Goal: Task Accomplishment & Management: Use online tool/utility

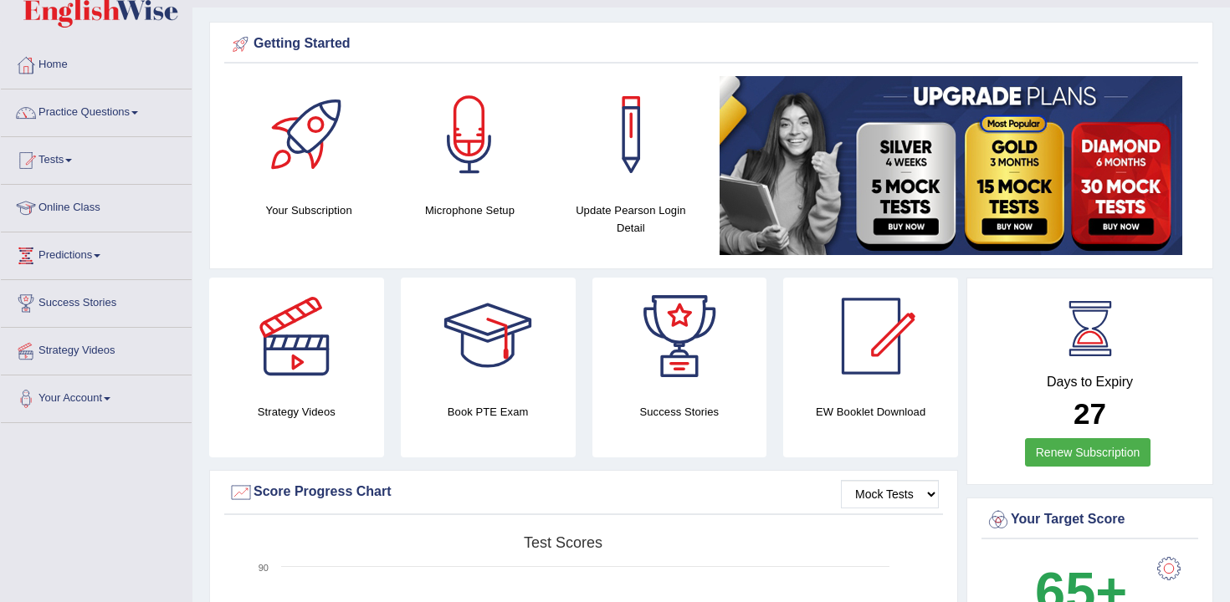
scroll to position [31, 0]
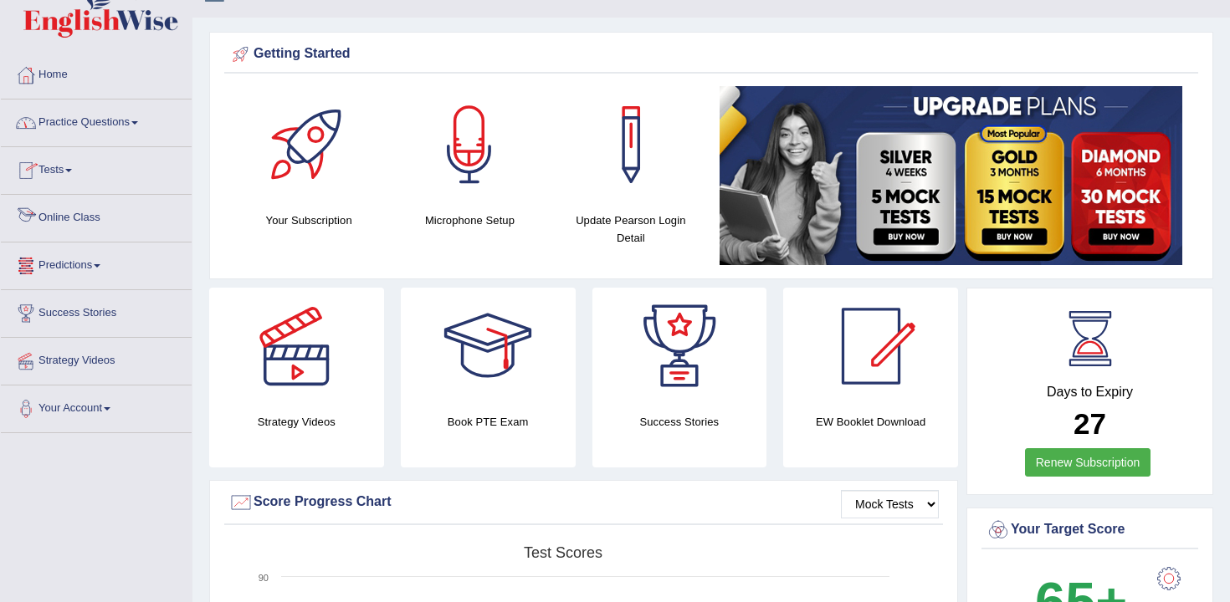
click at [126, 136] on link "Practice Questions" at bounding box center [96, 121] width 191 height 42
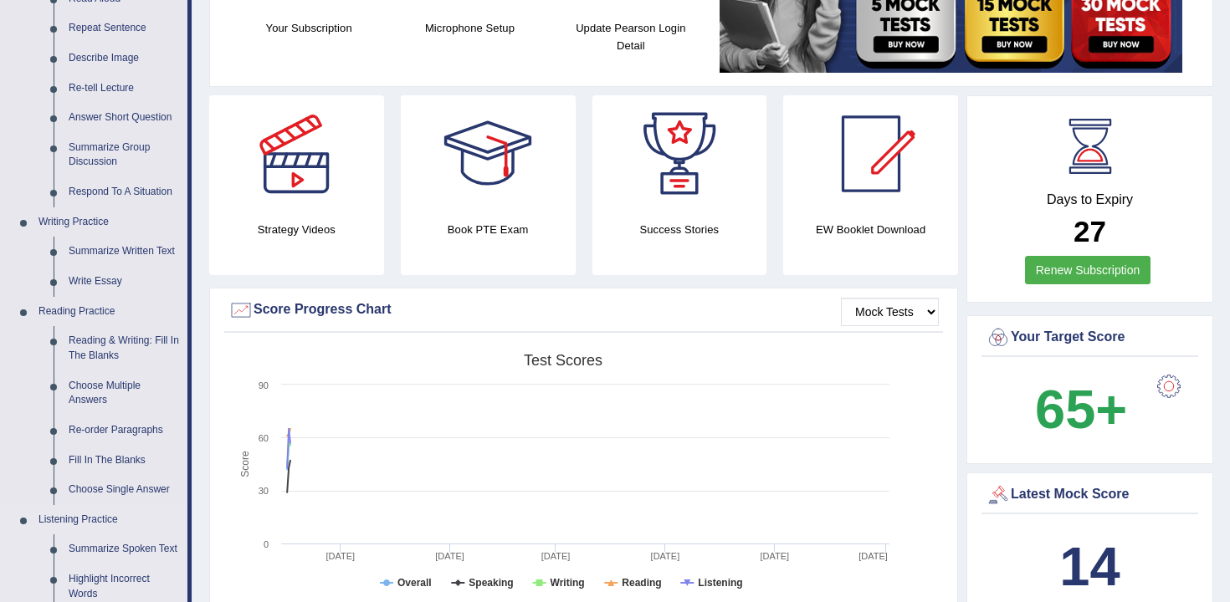
scroll to position [0, 0]
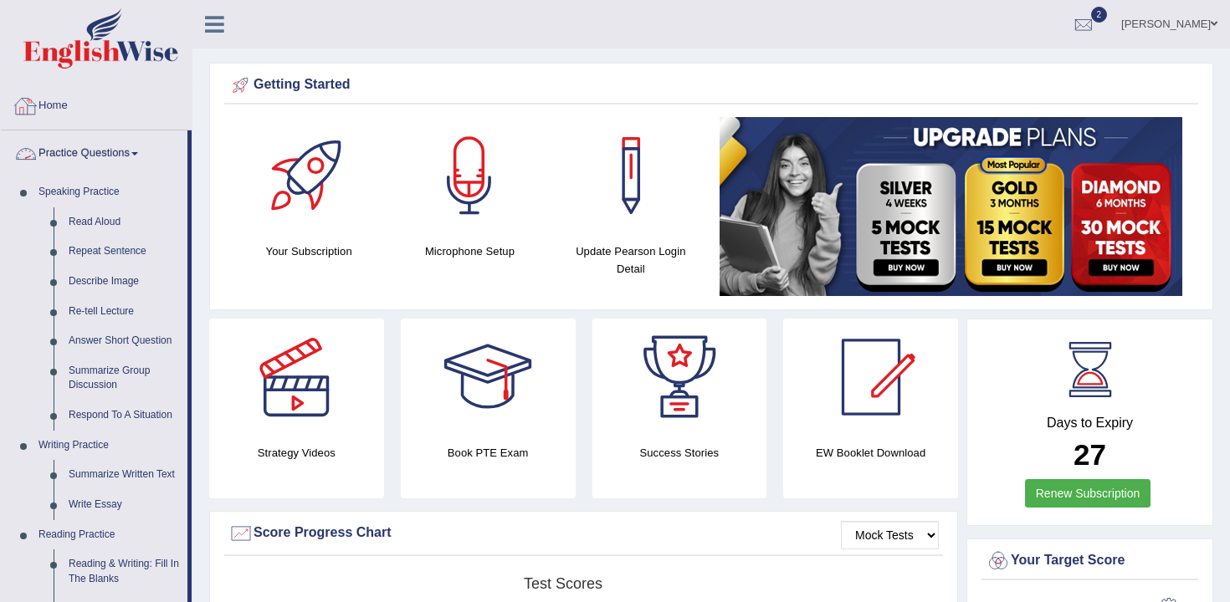
click at [135, 155] on link "Practice Questions" at bounding box center [94, 151] width 187 height 42
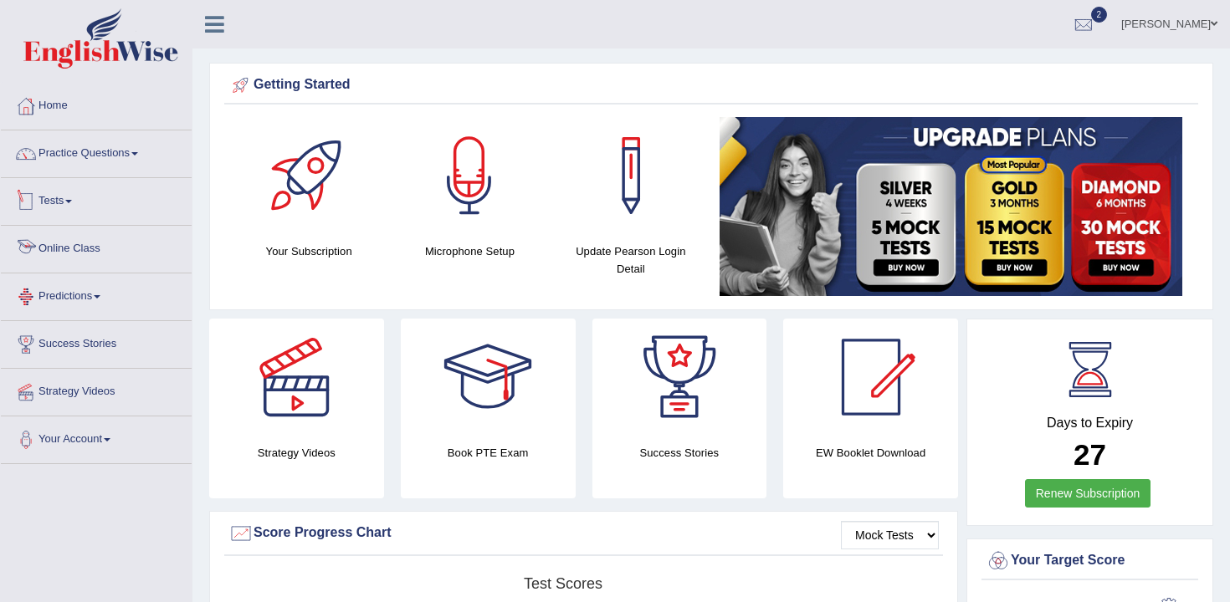
scroll to position [56, 0]
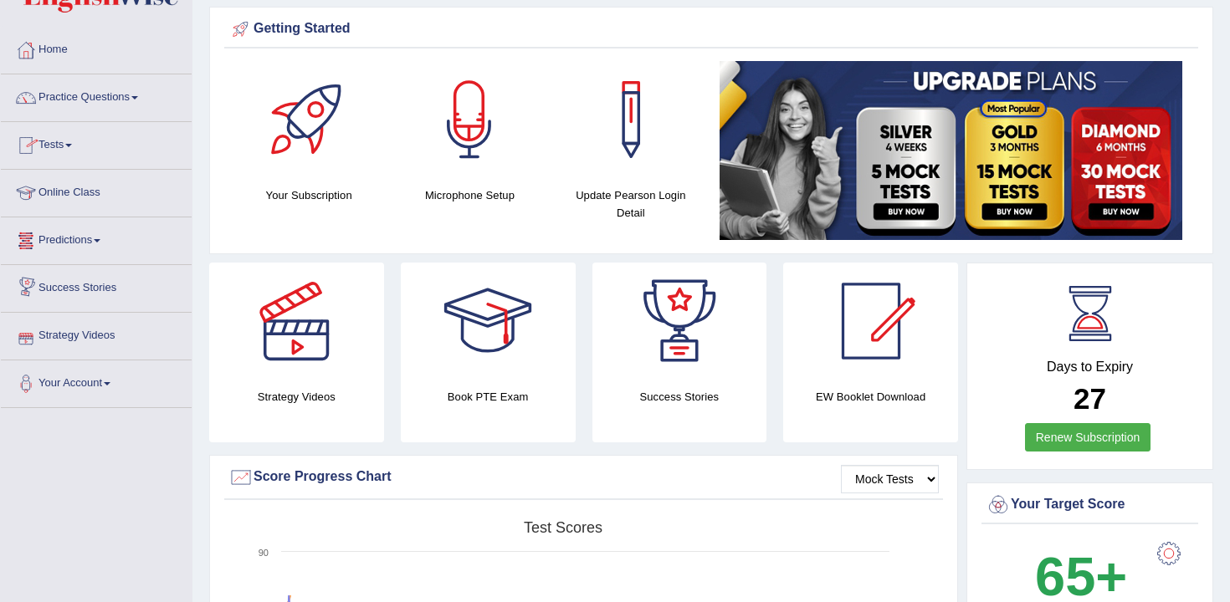
click at [94, 155] on link "Tests" at bounding box center [96, 143] width 191 height 42
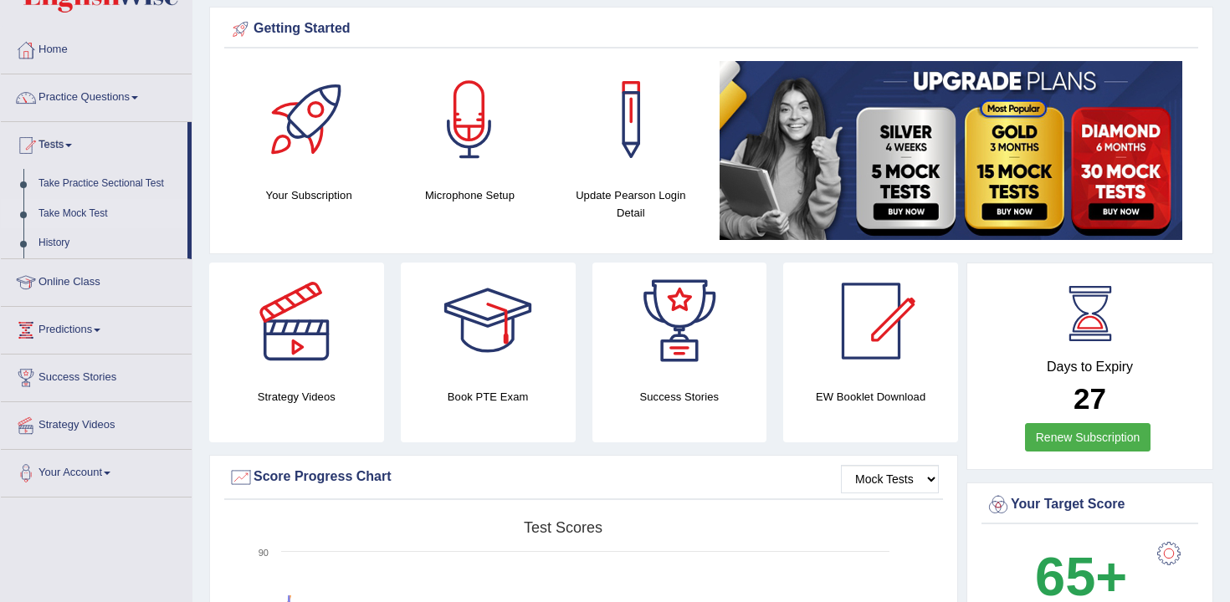
click at [70, 213] on link "Take Mock Test" at bounding box center [109, 214] width 156 height 30
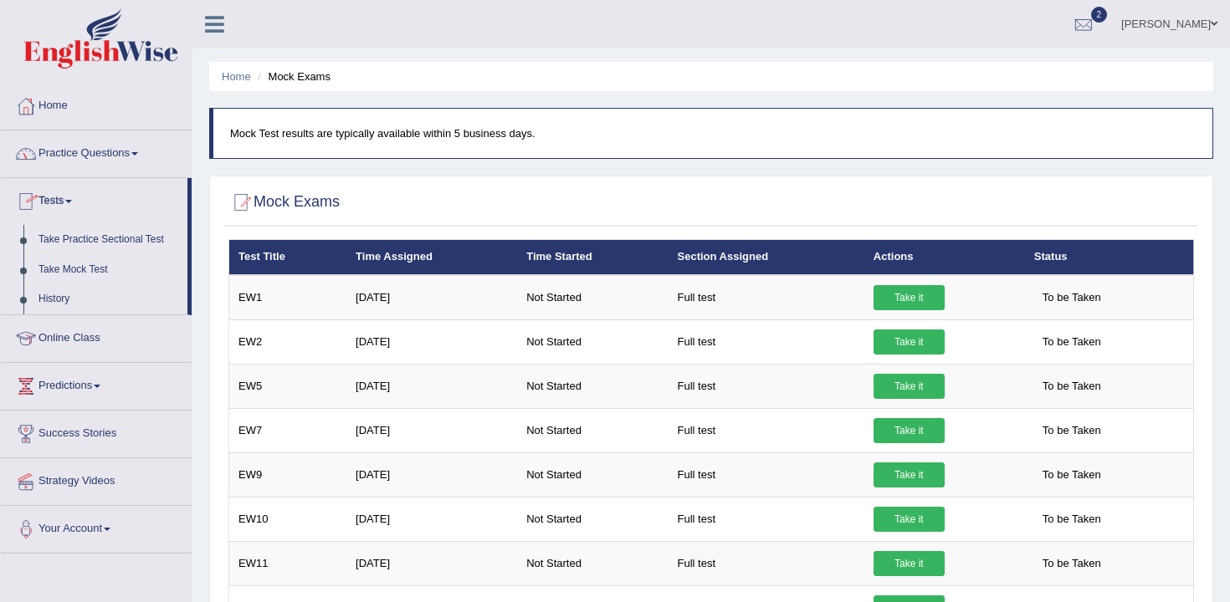
click at [111, 232] on link "Take Practice Sectional Test" at bounding box center [109, 240] width 156 height 30
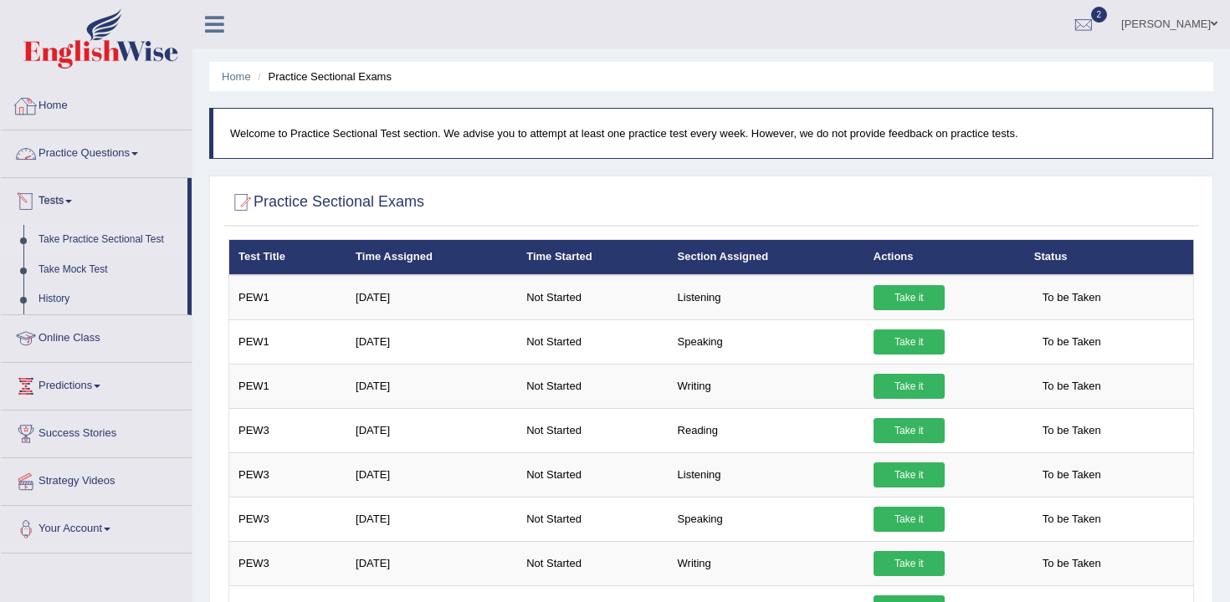
click at [62, 160] on link "Practice Questions" at bounding box center [96, 151] width 191 height 42
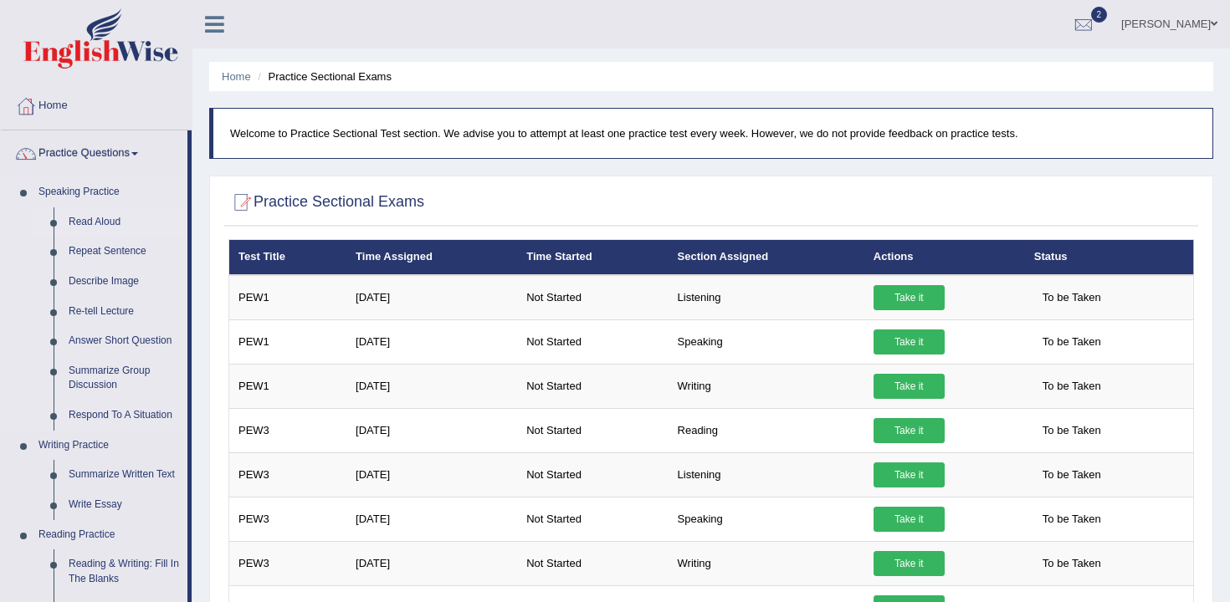
click at [85, 224] on link "Read Aloud" at bounding box center [124, 222] width 126 height 30
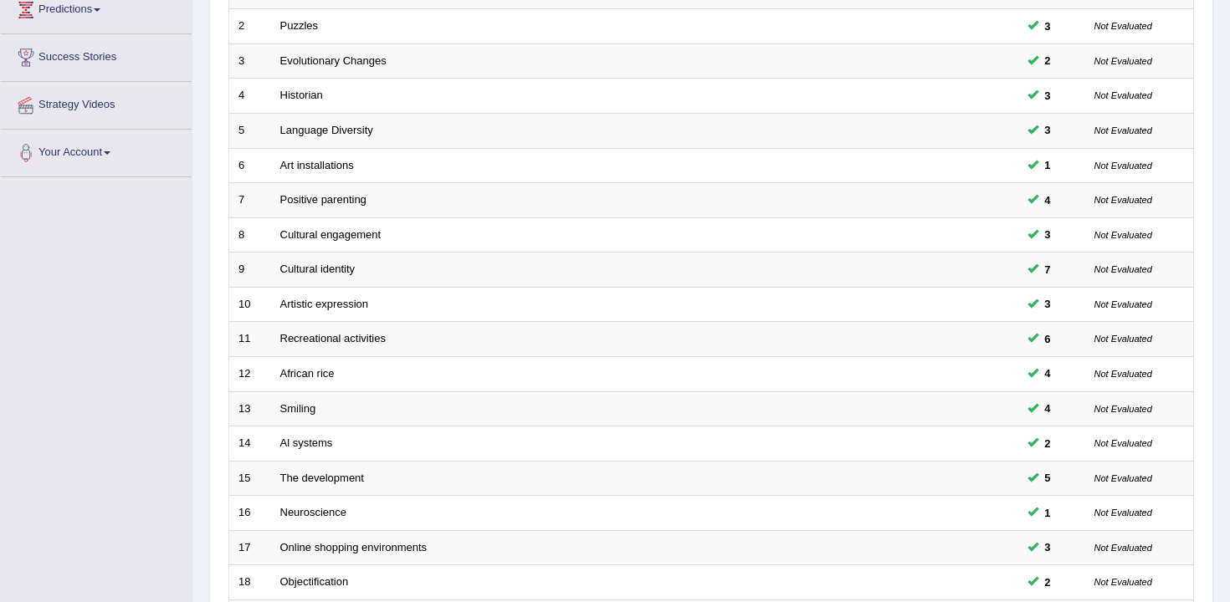
scroll to position [505, 0]
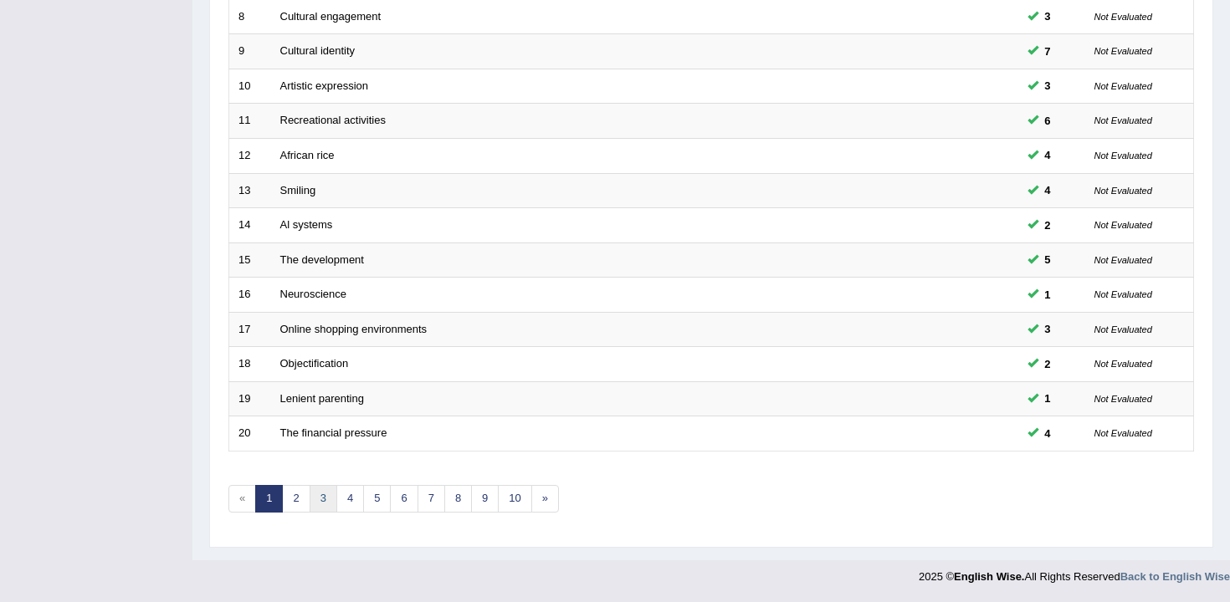
click at [312, 501] on link "3" at bounding box center [323, 499] width 28 height 28
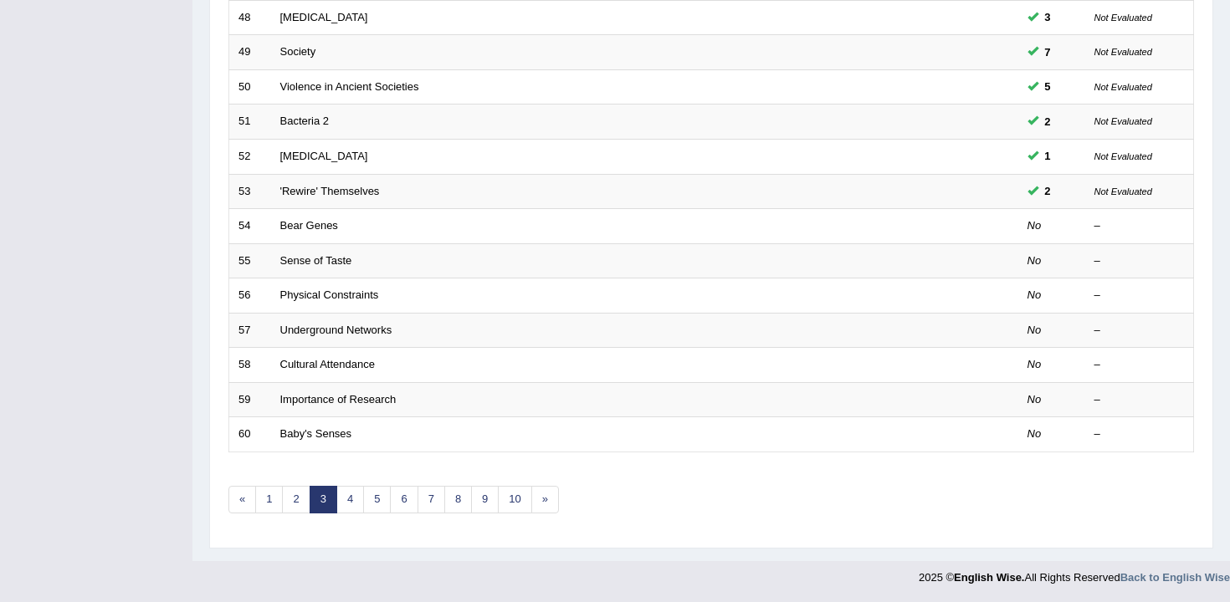
scroll to position [505, 0]
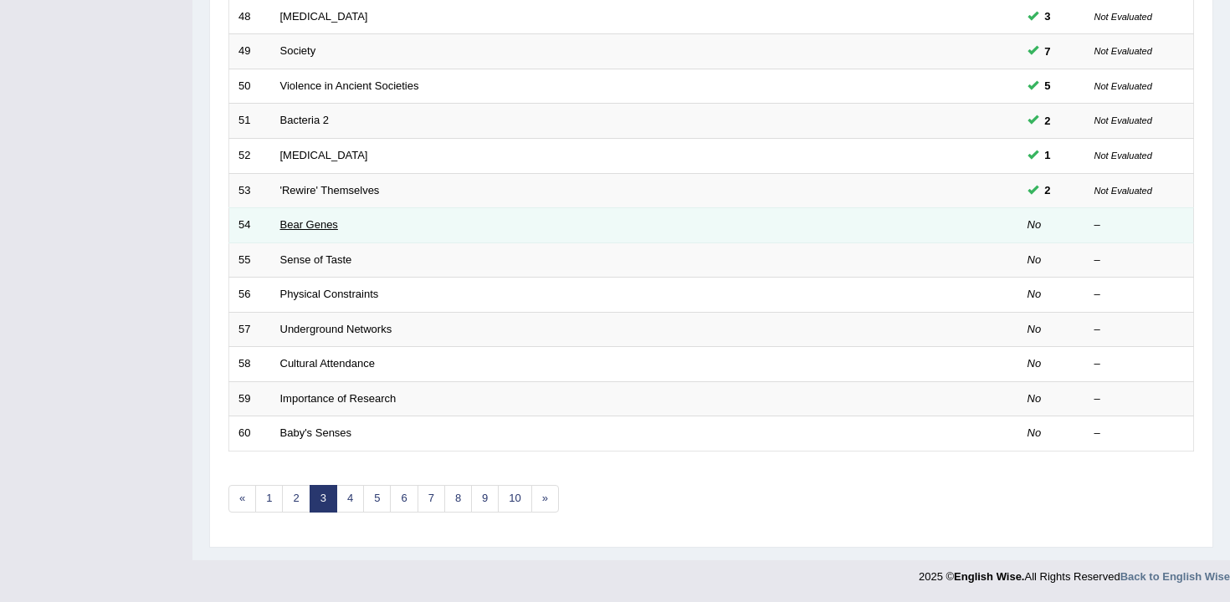
click at [329, 227] on link "Bear Genes" at bounding box center [309, 224] width 58 height 13
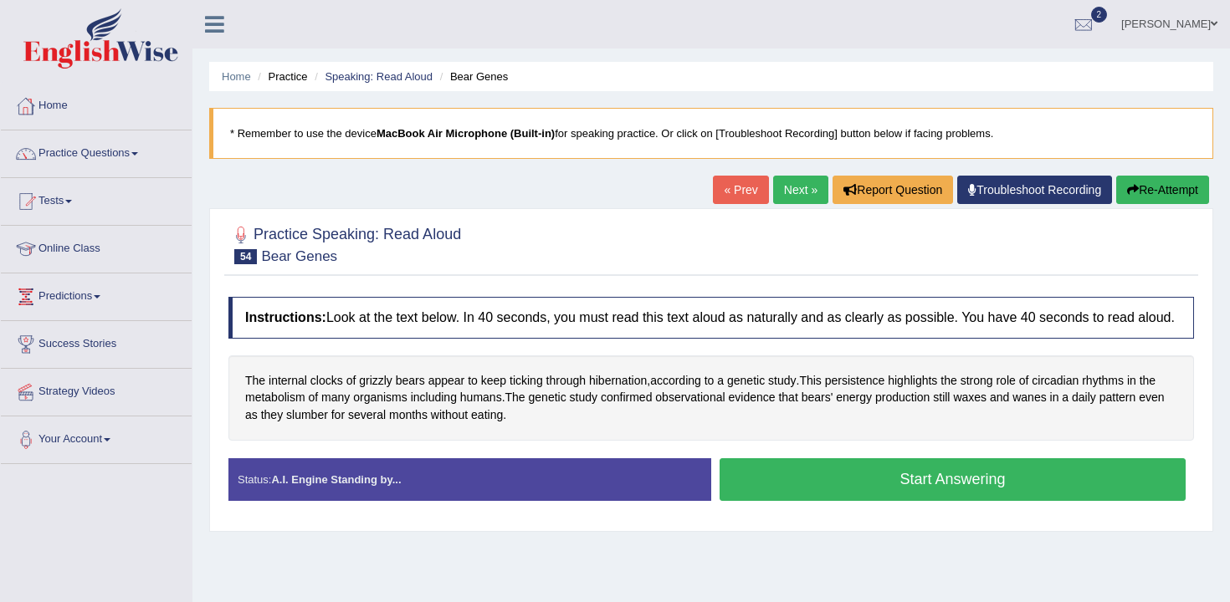
click at [95, 106] on link "Home" at bounding box center [96, 104] width 191 height 42
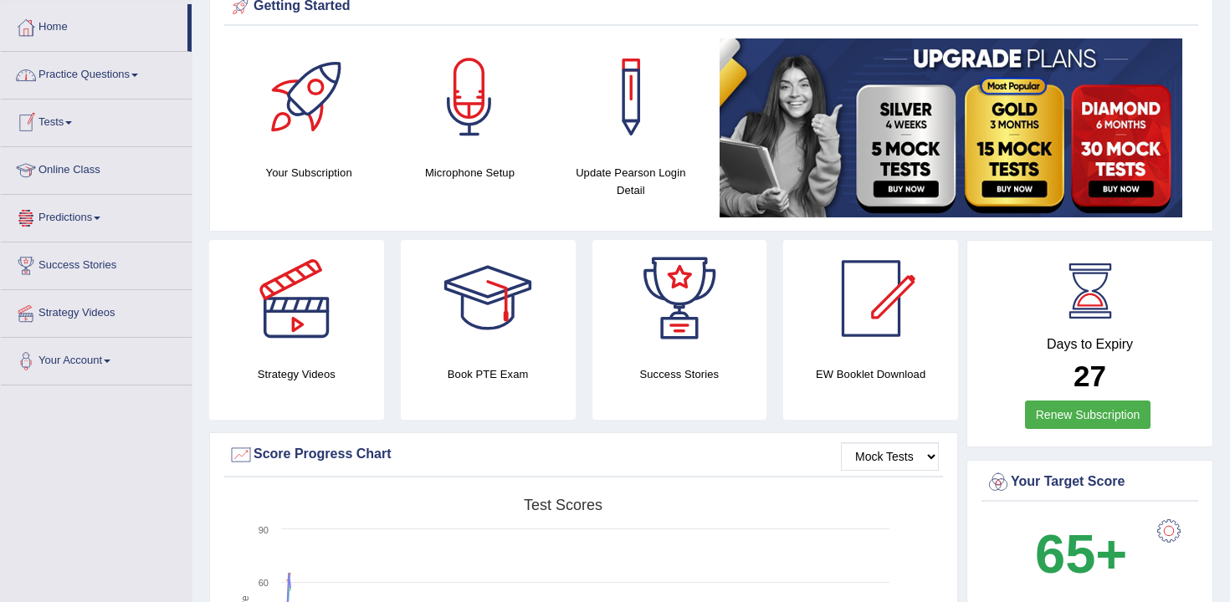
scroll to position [74, 0]
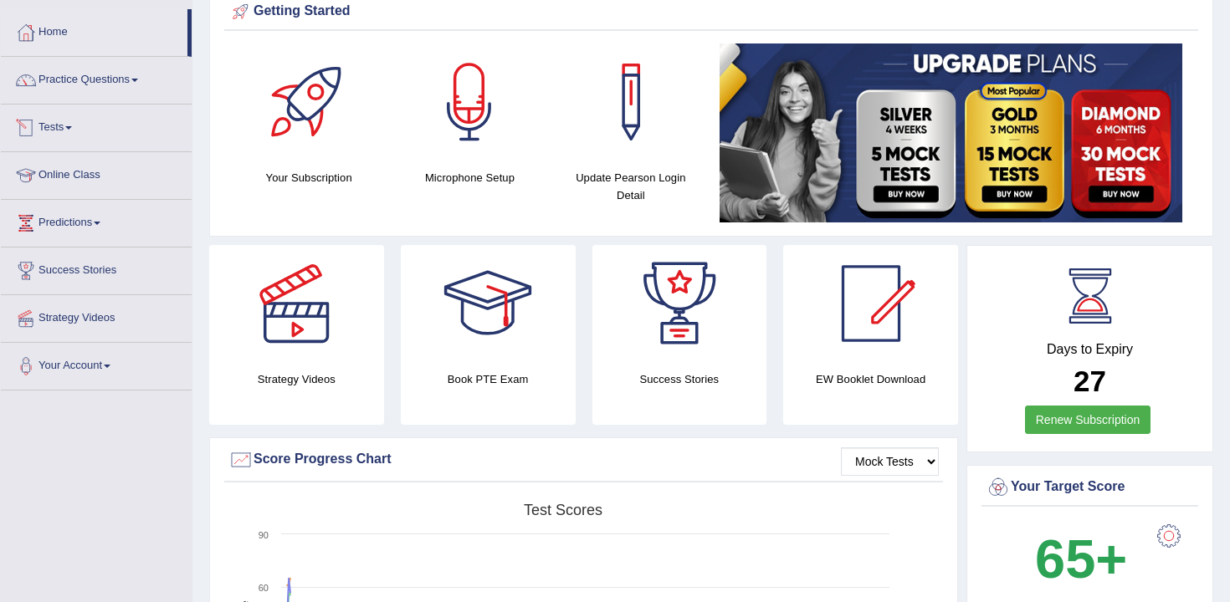
click at [72, 136] on link "Tests" at bounding box center [96, 126] width 191 height 42
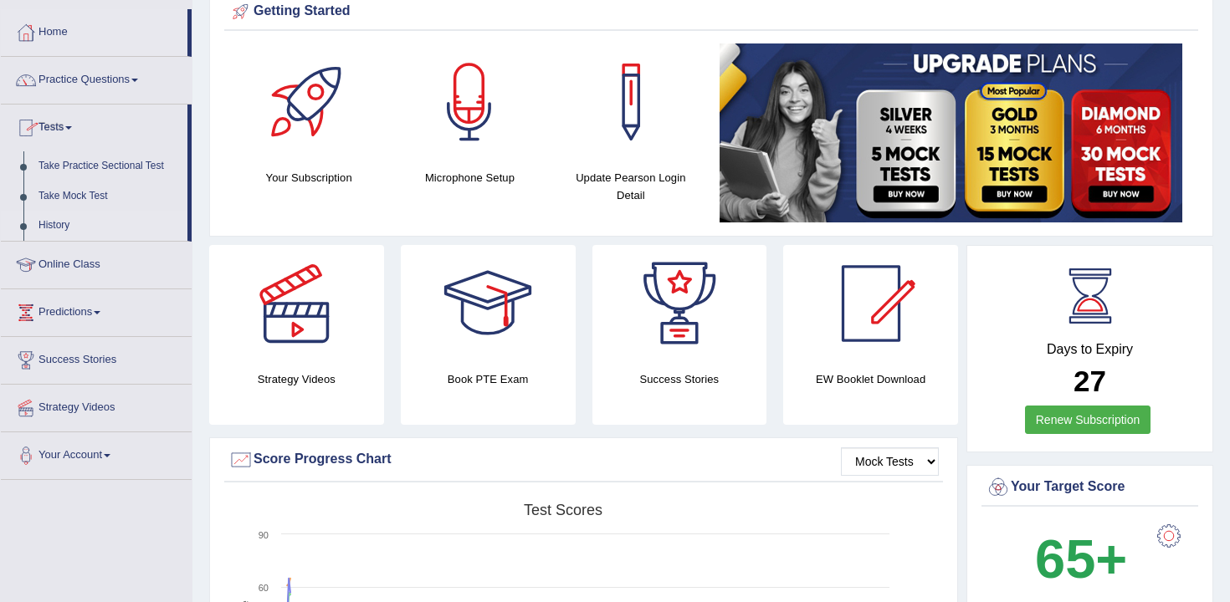
click at [62, 233] on link "History" at bounding box center [109, 226] width 156 height 30
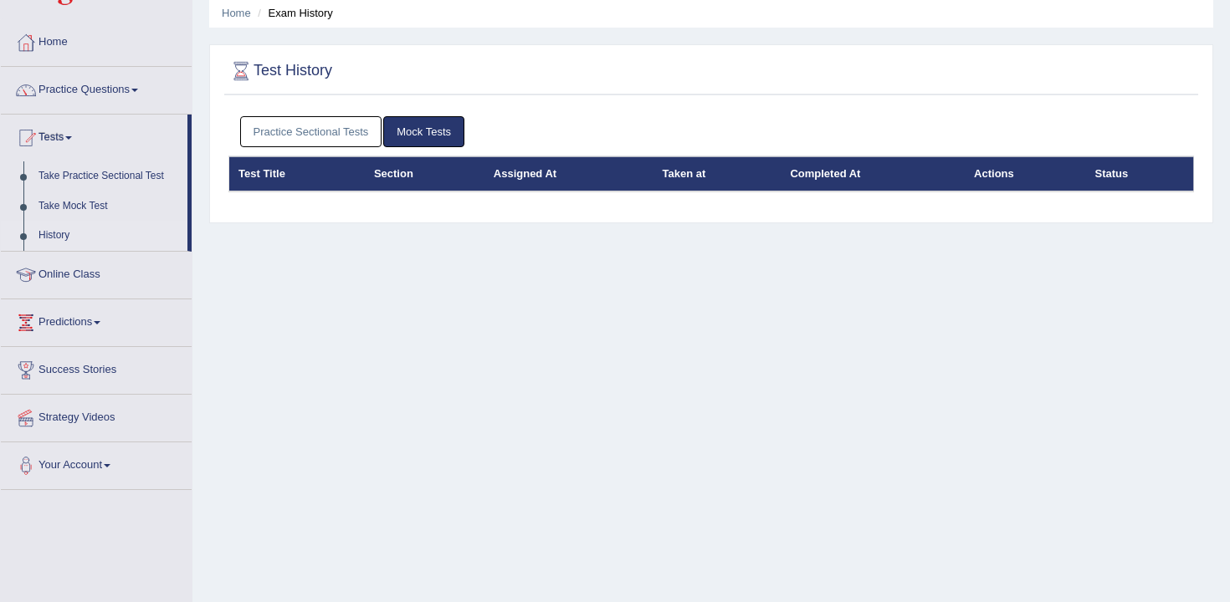
scroll to position [76, 0]
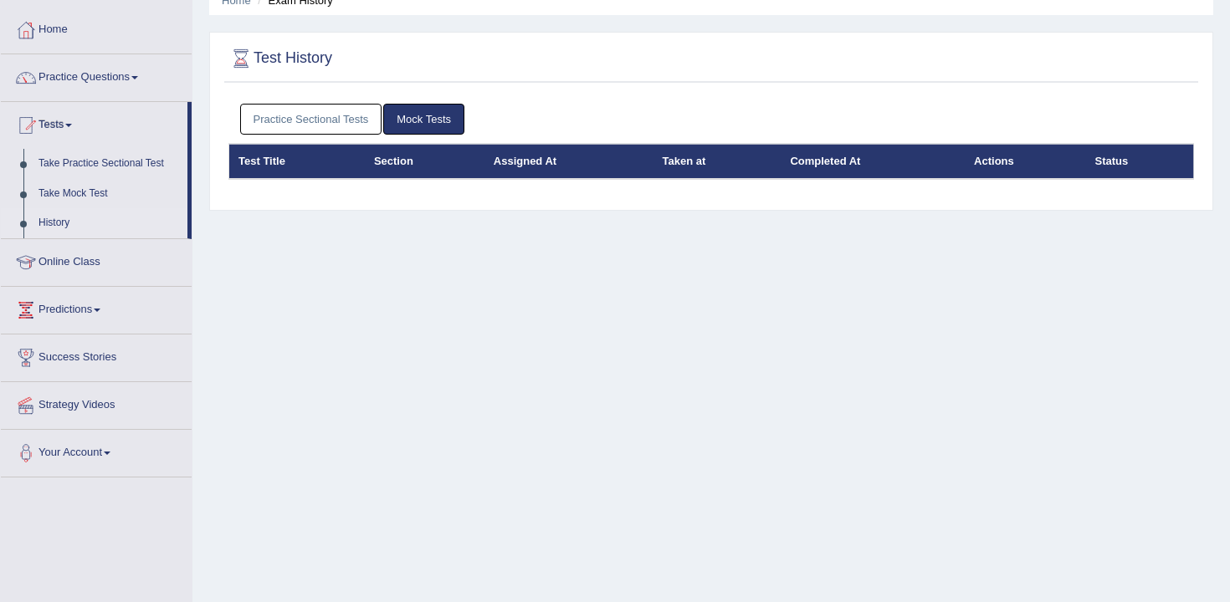
click at [315, 126] on link "Practice Sectional Tests" at bounding box center [311, 119] width 142 height 31
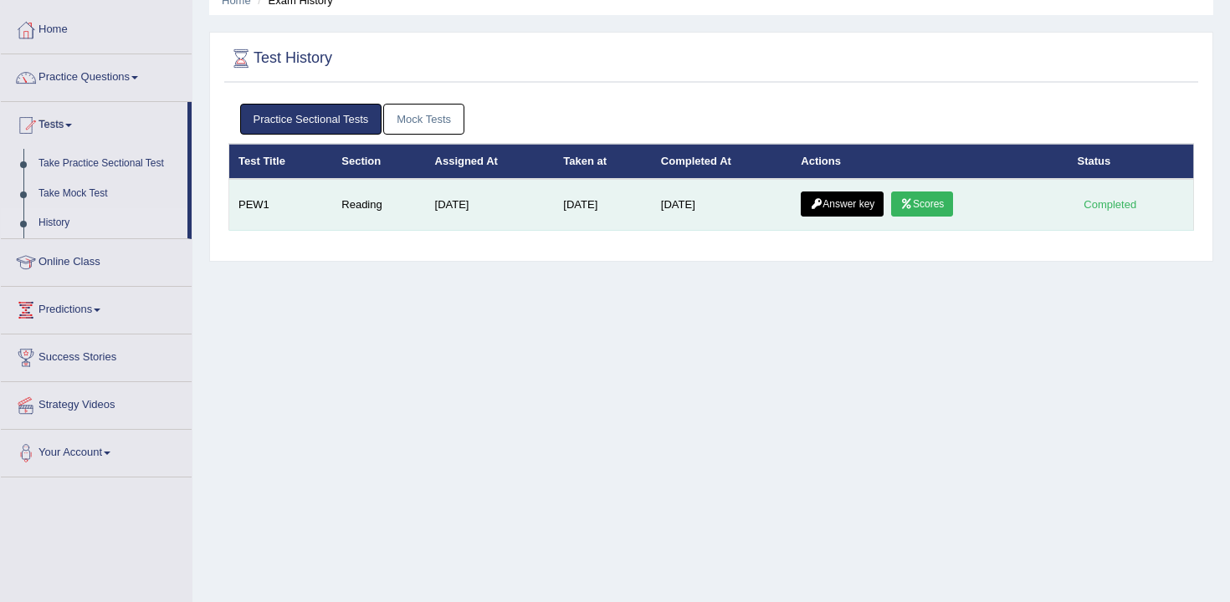
click at [937, 205] on link "Scores" at bounding box center [922, 204] width 62 height 25
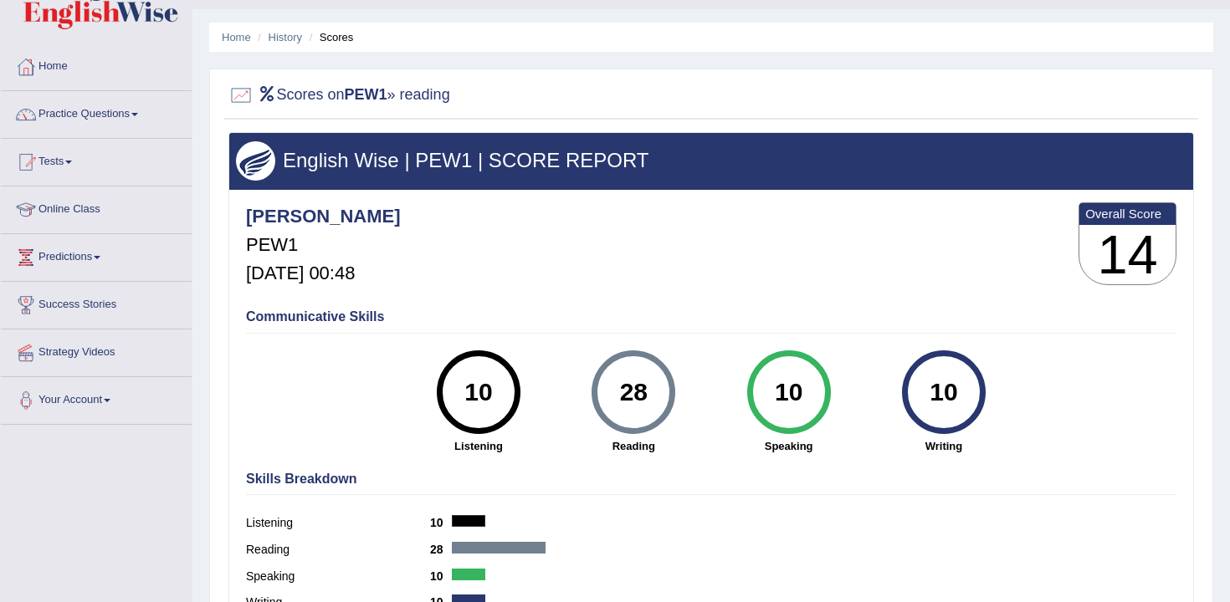
scroll to position [76, 0]
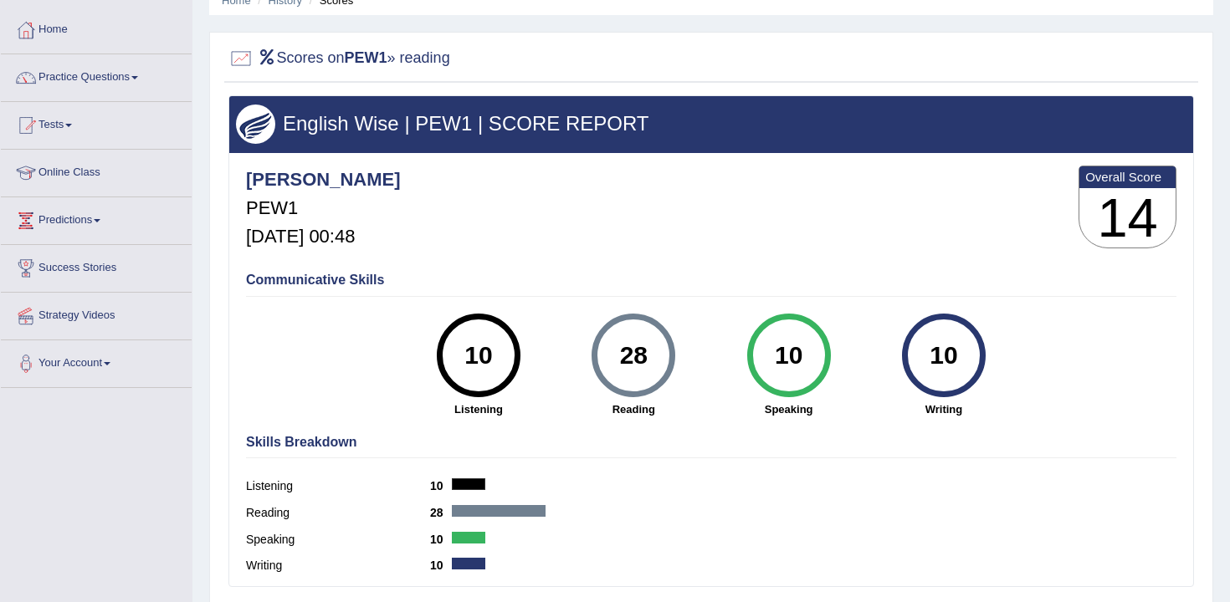
click at [652, 374] on div "28" at bounding box center [633, 355] width 61 height 70
drag, startPoint x: 652, startPoint y: 374, endPoint x: 573, endPoint y: 367, distance: 79.7
click at [574, 367] on div "28 [GEOGRAPHIC_DATA]" at bounding box center [633, 366] width 155 height 104
click at [615, 368] on div "28" at bounding box center [633, 355] width 61 height 70
click at [482, 320] on div "10" at bounding box center [478, 355] width 61 height 70
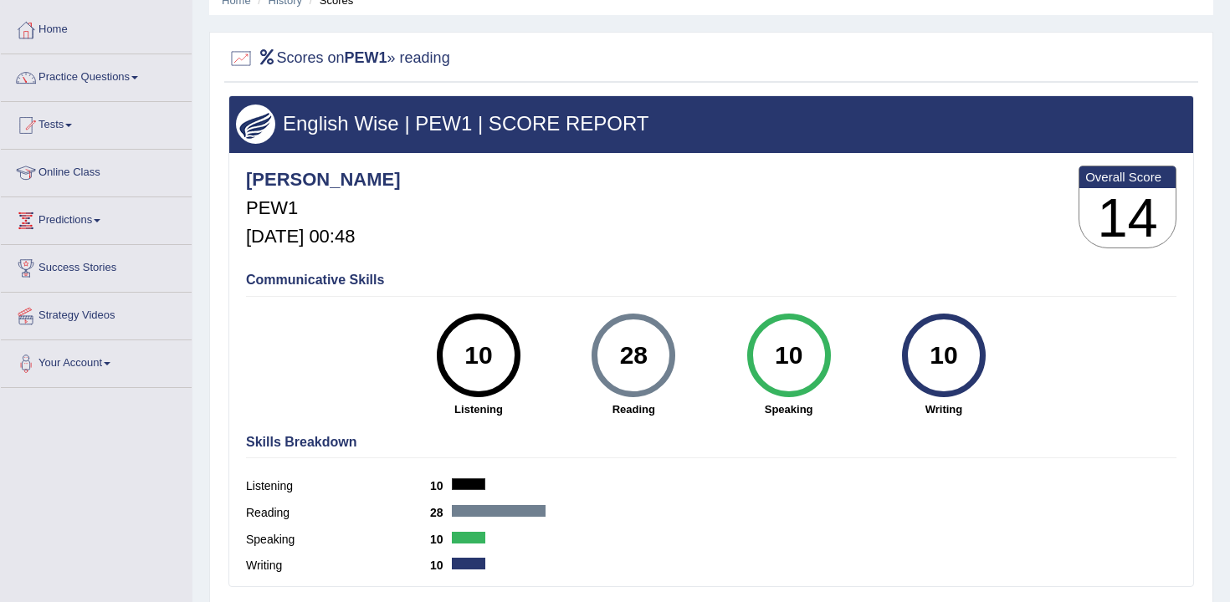
scroll to position [0, 0]
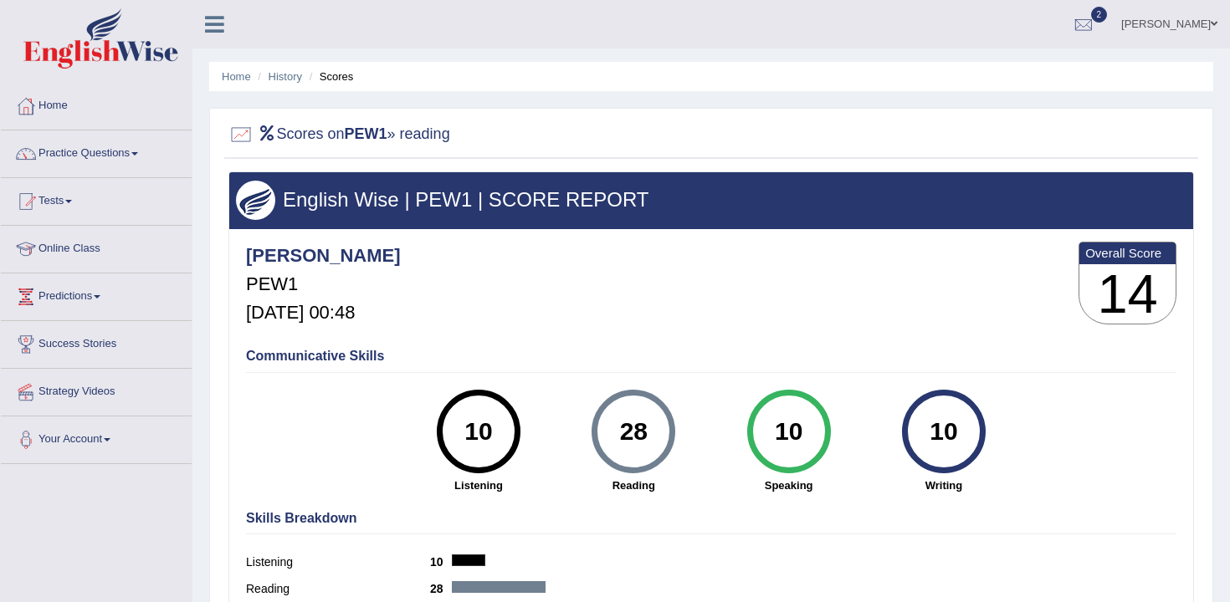
drag, startPoint x: 475, startPoint y: 431, endPoint x: 483, endPoint y: 430, distance: 8.4
click at [481, 430] on div "10" at bounding box center [478, 431] width 61 height 70
drag, startPoint x: 407, startPoint y: 130, endPoint x: 484, endPoint y: 130, distance: 77.8
click at [484, 130] on div "Scores on PEW1 » reading" at bounding box center [711, 138] width 974 height 42
click at [484, 130] on div at bounding box center [710, 135] width 965 height 34
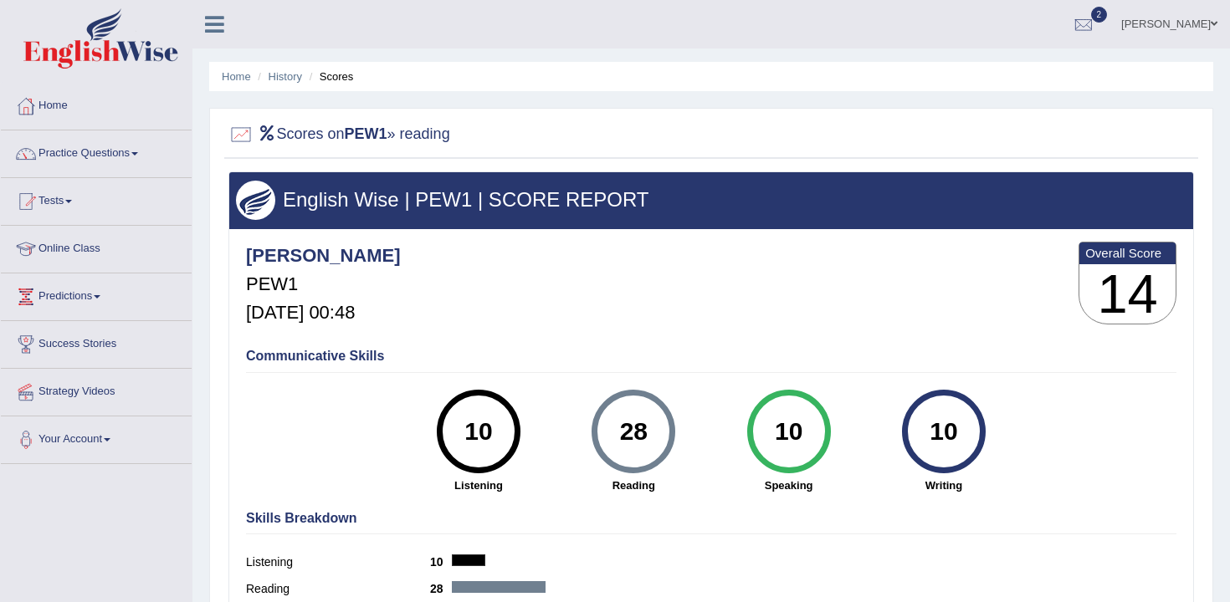
drag, startPoint x: 493, startPoint y: 433, endPoint x: 426, endPoint y: 433, distance: 66.9
click at [426, 433] on div "10 Listening" at bounding box center [478, 442] width 155 height 104
click at [748, 522] on h4 "Skills Breakdown" at bounding box center [711, 518] width 930 height 15
click at [237, 79] on link "Home" at bounding box center [236, 76] width 29 height 13
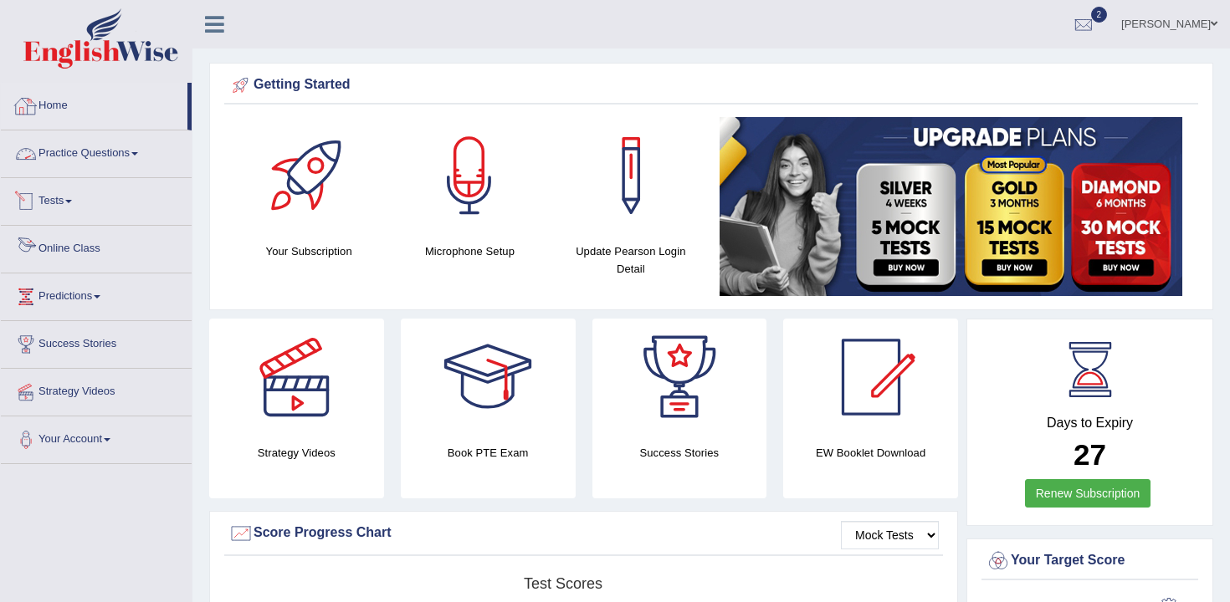
click at [73, 196] on link "Tests" at bounding box center [96, 199] width 191 height 42
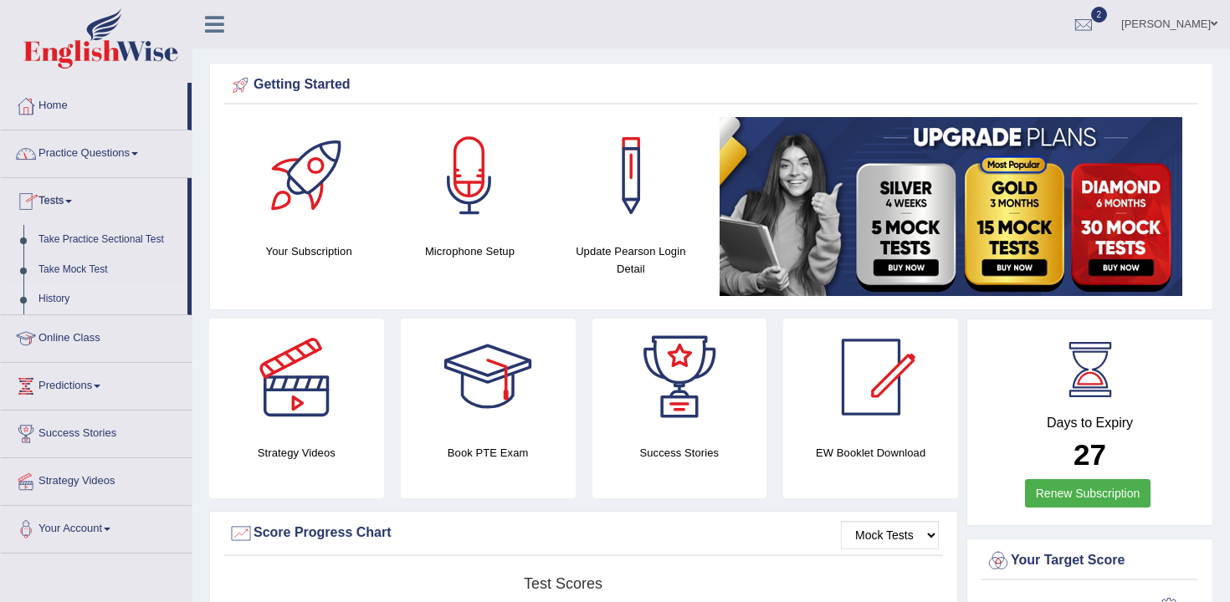
click at [69, 295] on link "History" at bounding box center [109, 299] width 156 height 30
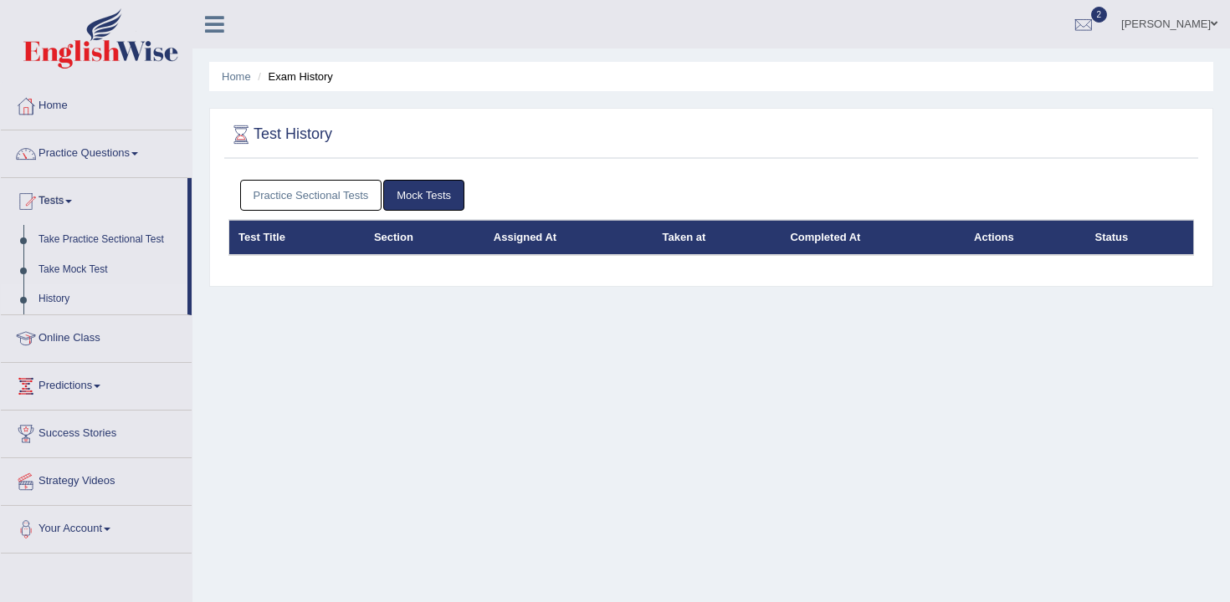
scroll to position [39, 0]
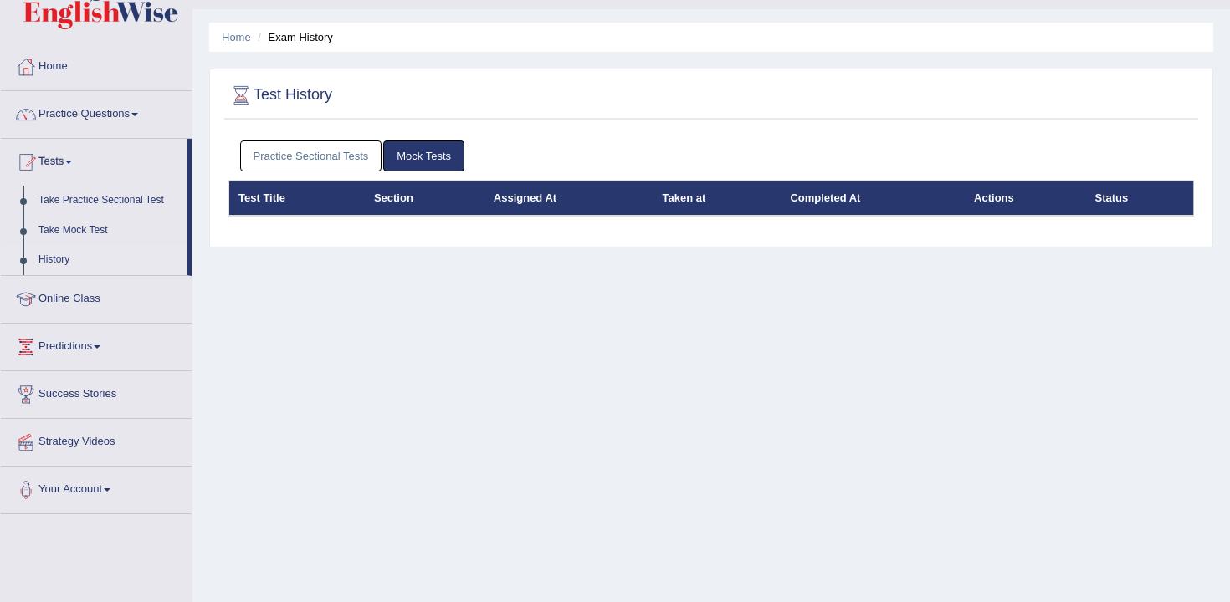
click at [359, 168] on link "Practice Sectional Tests" at bounding box center [311, 156] width 142 height 31
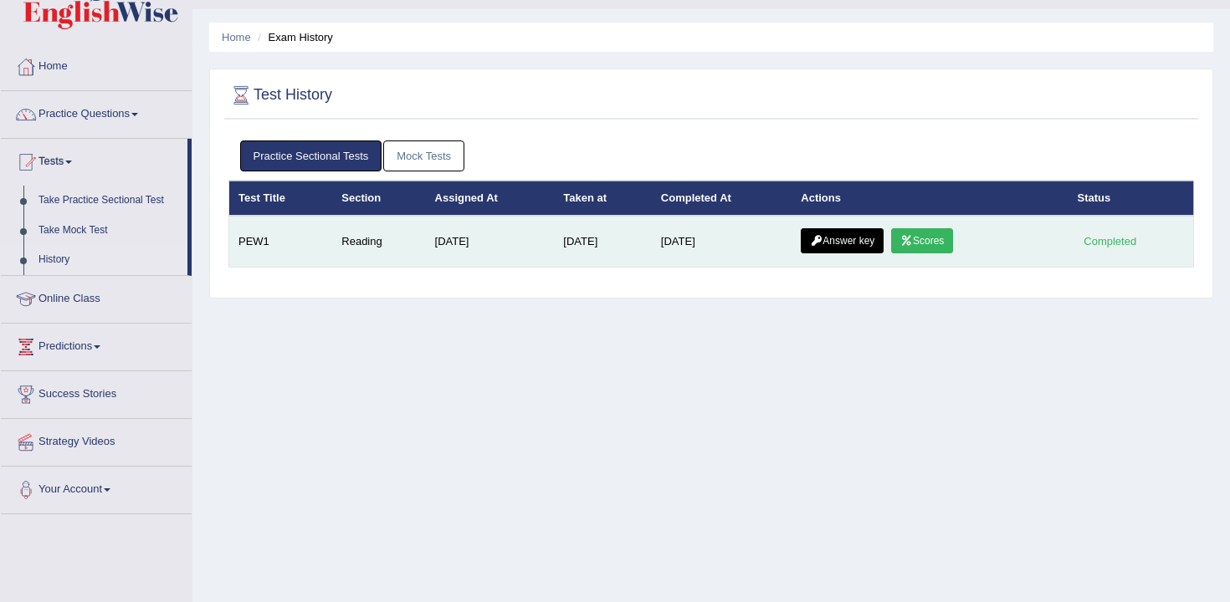
click at [880, 246] on link "Answer key" at bounding box center [842, 240] width 83 height 25
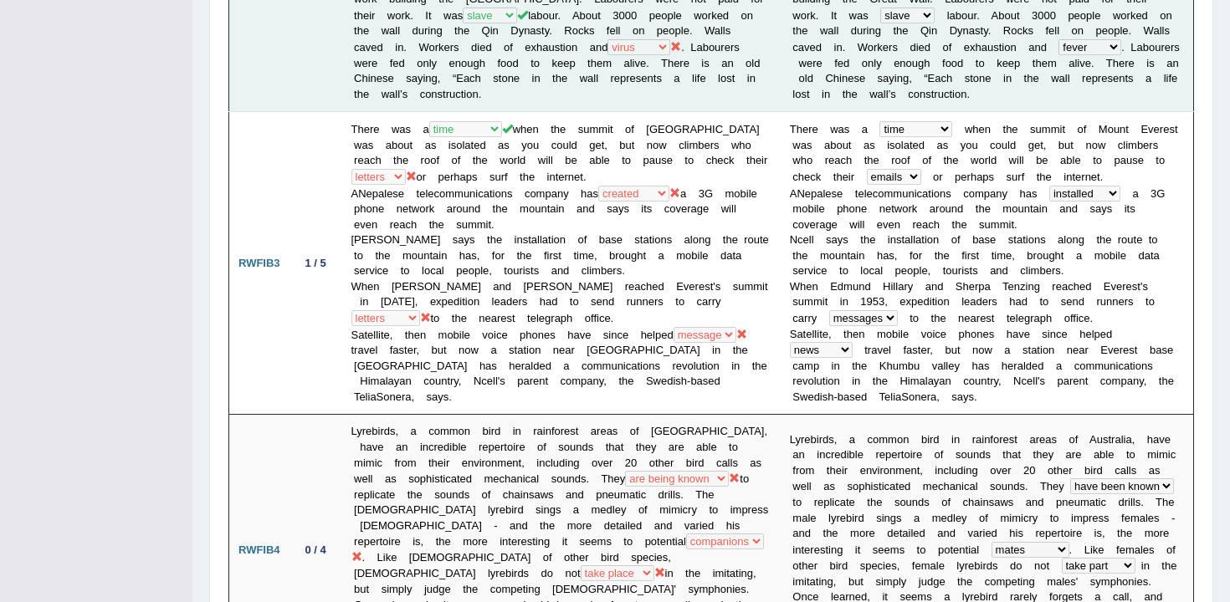
scroll to position [846, 0]
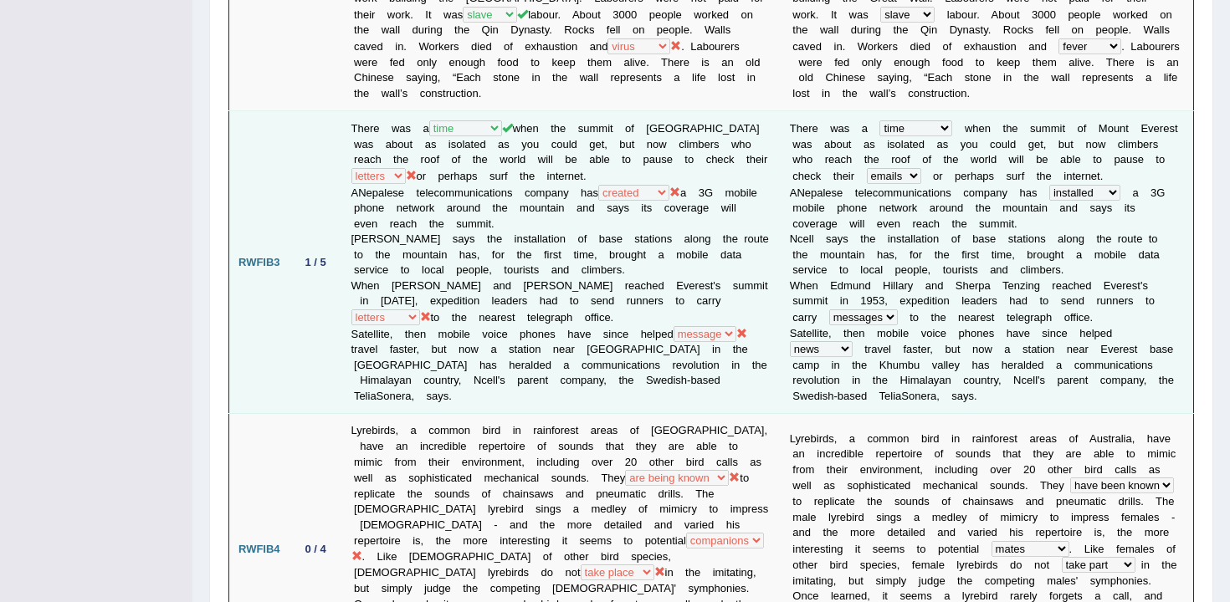
click at [613, 288] on td "There was a year occasion opportunity time when the summit of Mount Everest was…" at bounding box center [561, 262] width 438 height 303
drag, startPoint x: 399, startPoint y: 257, endPoint x: 574, endPoint y: 257, distance: 174.8
click at [572, 257] on td "There was a year occasion opportunity time when the summit of Mount Everest was…" at bounding box center [561, 262] width 438 height 303
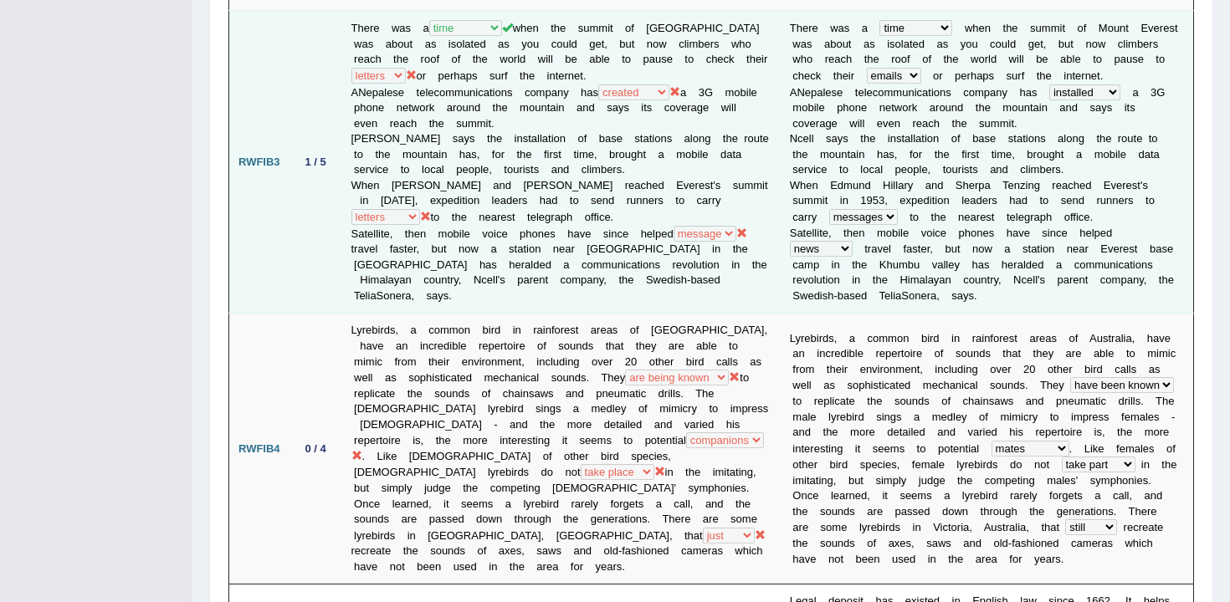
click at [574, 257] on td "There was a year occasion opportunity time when the summit of Mount Everest was…" at bounding box center [561, 162] width 438 height 303
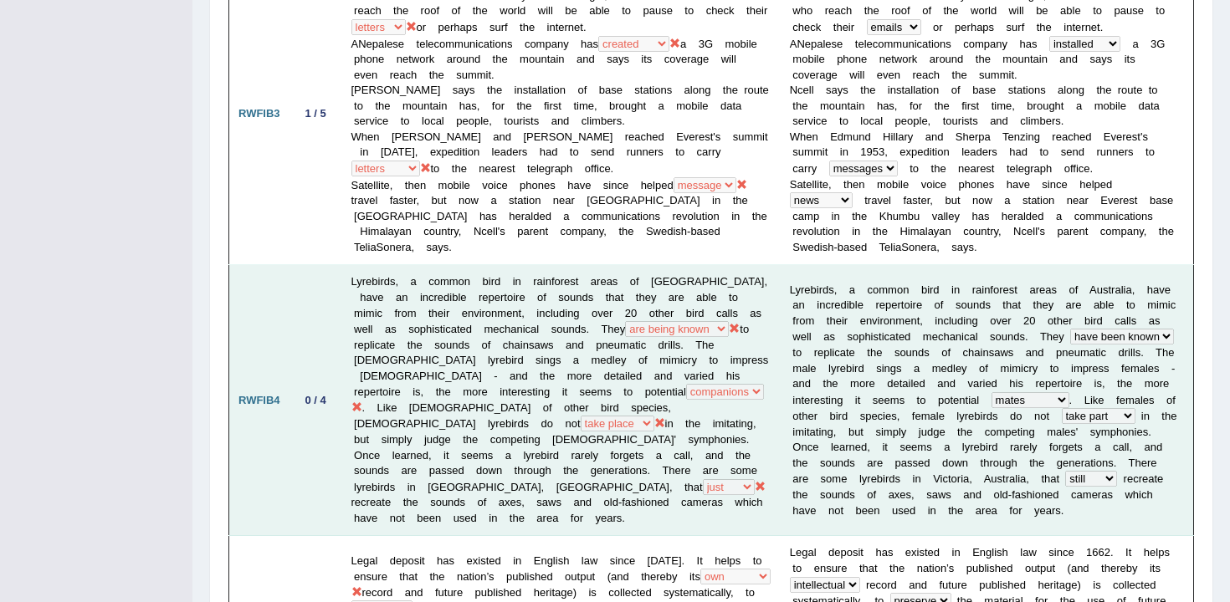
scroll to position [1001, 0]
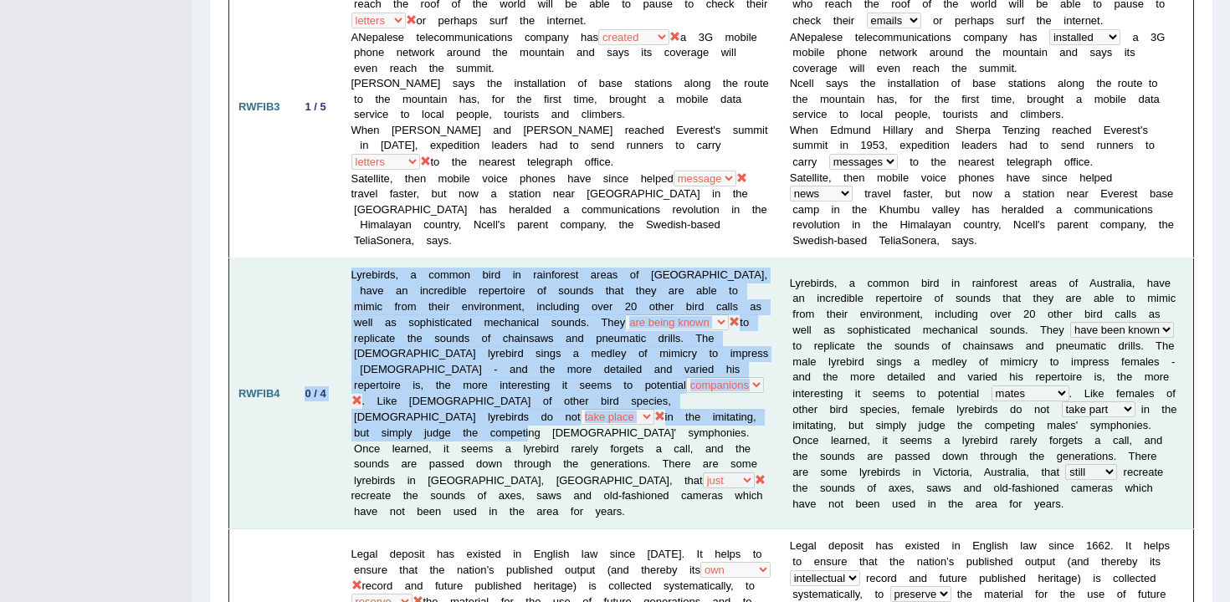
drag, startPoint x: 356, startPoint y: 284, endPoint x: 581, endPoint y: 402, distance: 253.7
click at [581, 402] on tr "RWFIB4 0 / 4 Lyrebirds, a common bird in rainforest areas of Australia, have an…" at bounding box center [711, 393] width 964 height 271
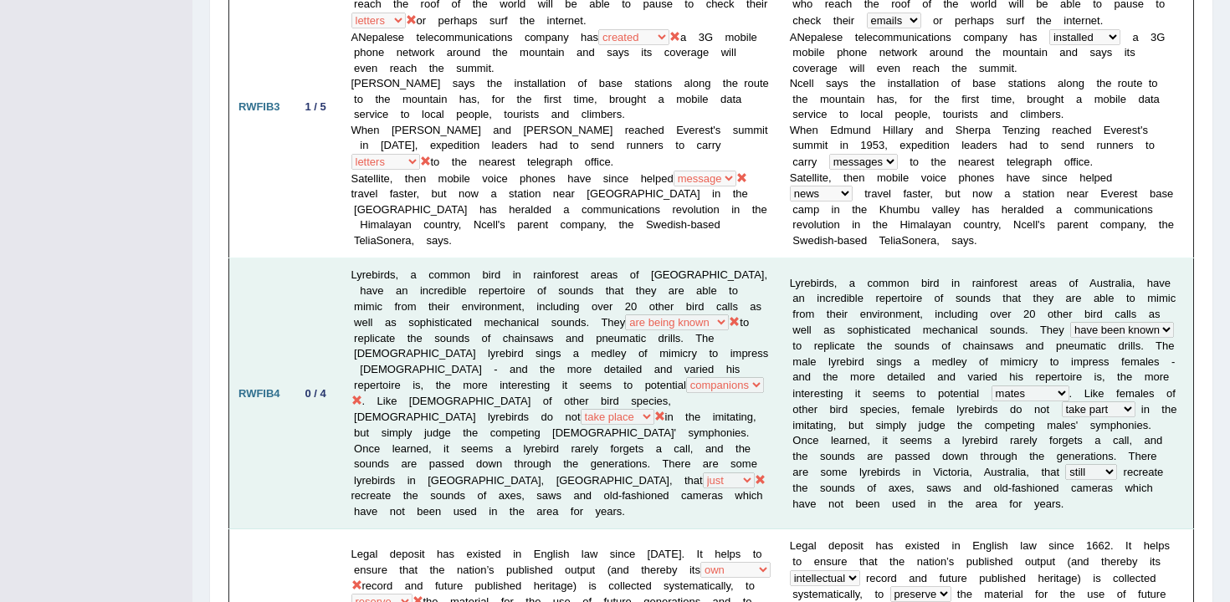
click at [581, 417] on td "Lyrebirds, a common bird in rainforest areas of Australia, have an incredible r…" at bounding box center [561, 393] width 438 height 271
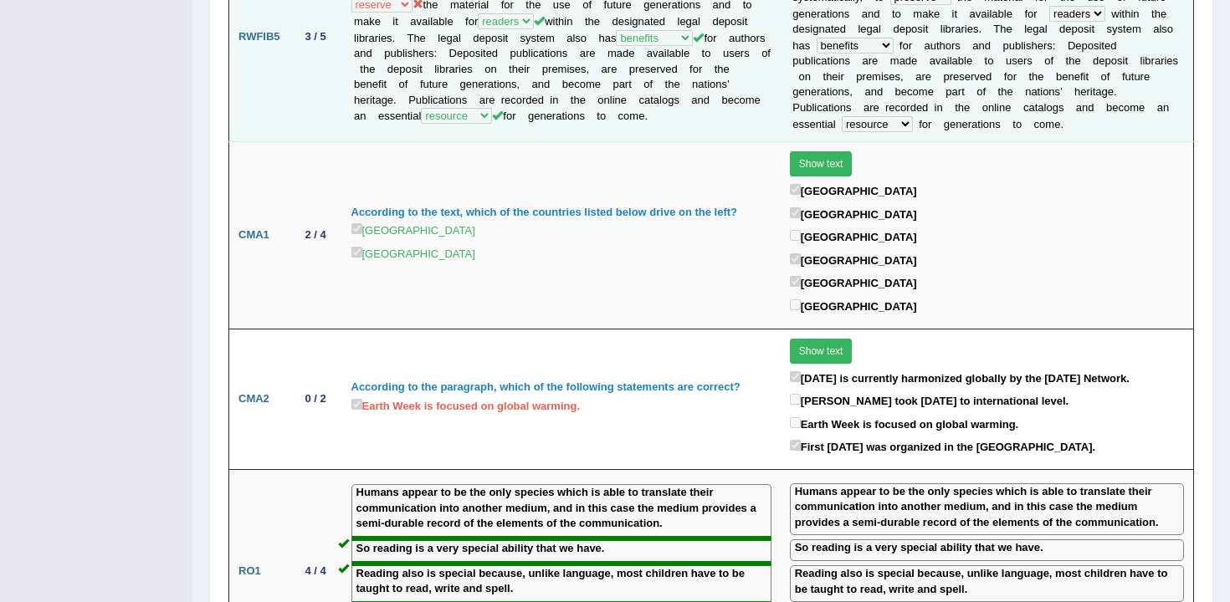
scroll to position [1619, 0]
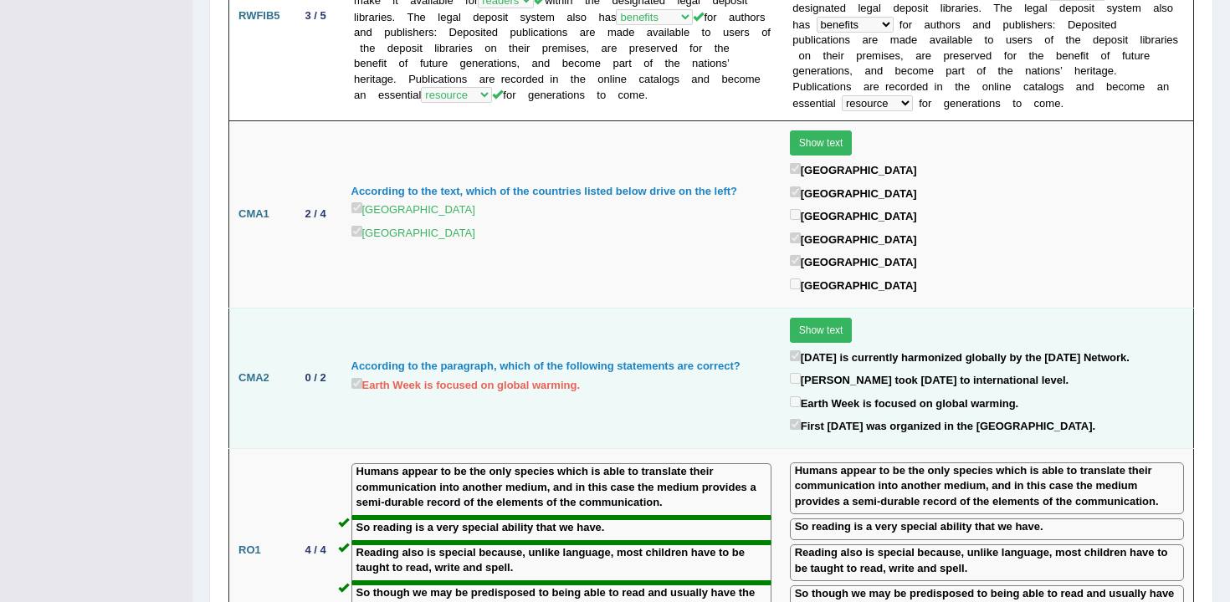
click at [517, 371] on td "According to the paragraph, which of the following statements are correct? Eart…" at bounding box center [561, 378] width 438 height 141
click at [519, 371] on td "According to the paragraph, which of the following statements are correct? Eart…" at bounding box center [561, 378] width 438 height 141
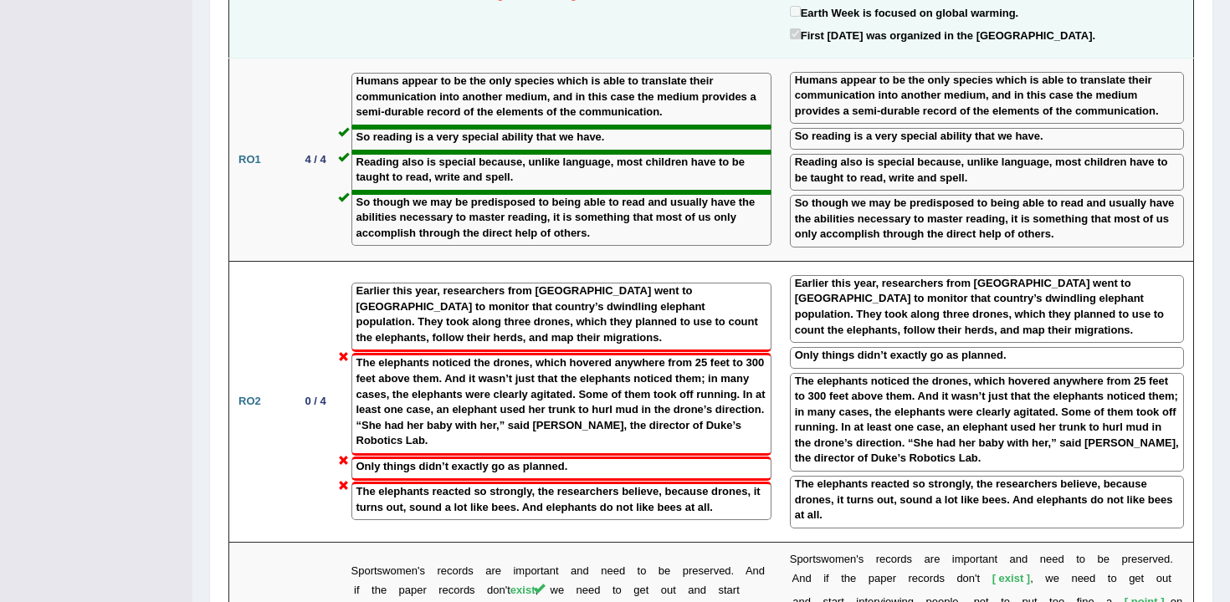
scroll to position [2015, 0]
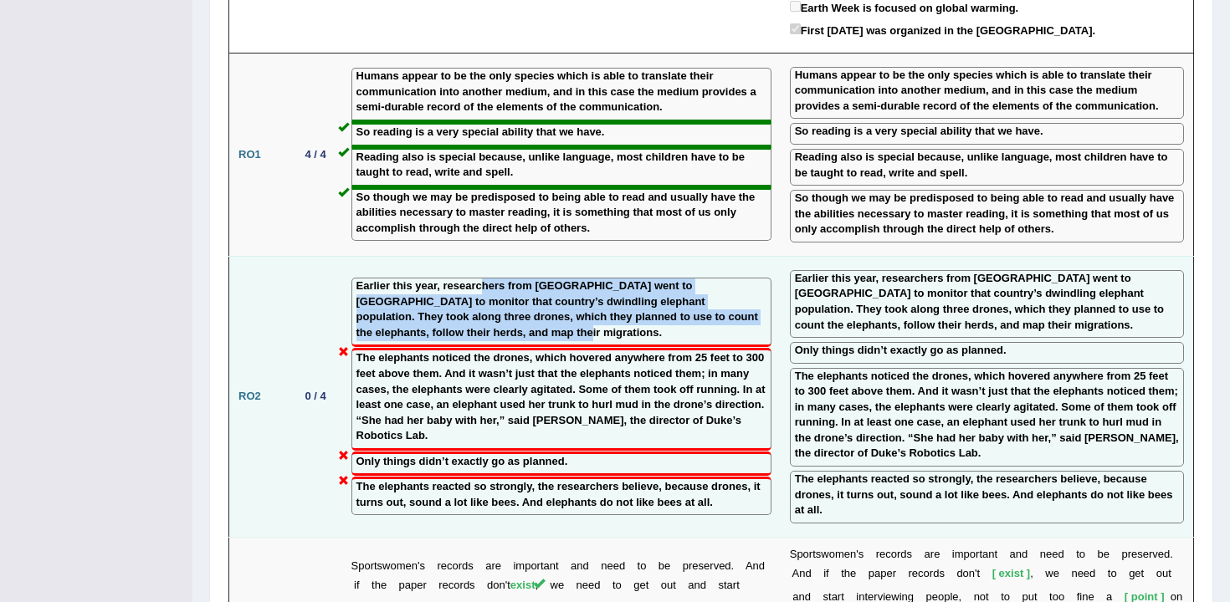
drag, startPoint x: 479, startPoint y: 244, endPoint x: 478, endPoint y: 291, distance: 46.8
click at [478, 291] on label "Earlier this year, researchers from Duke University went to Gabon to monitor th…" at bounding box center [561, 310] width 410 height 62
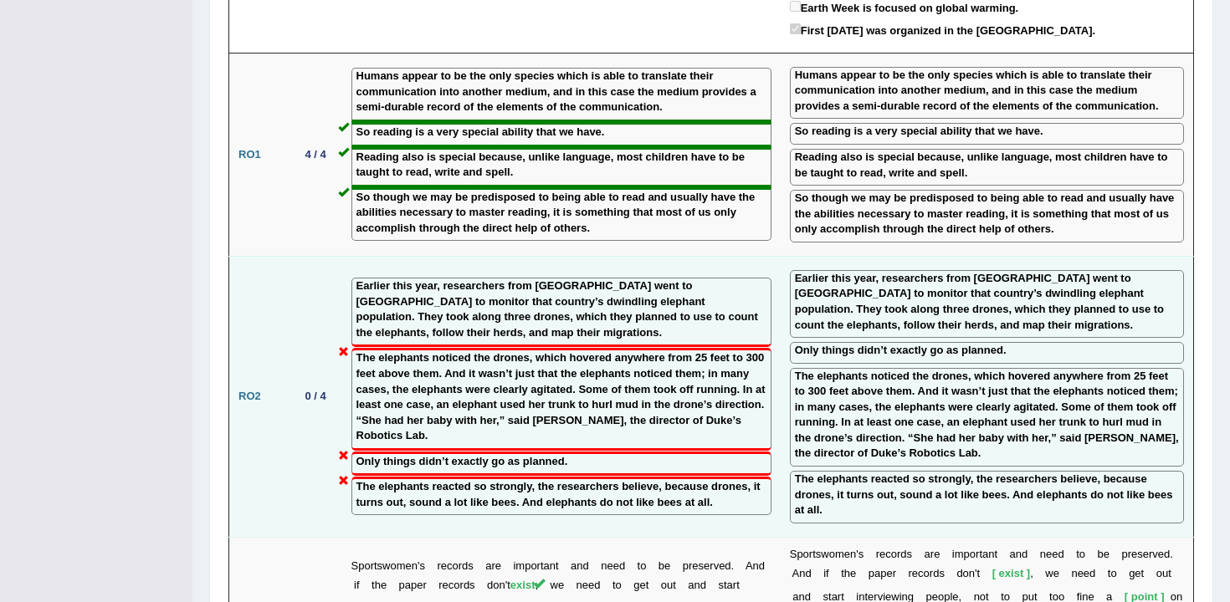
click at [485, 350] on label "The elephants noticed the drones, which hovered anywhere from 25 feet to 300 fe…" at bounding box center [561, 396] width 410 height 93
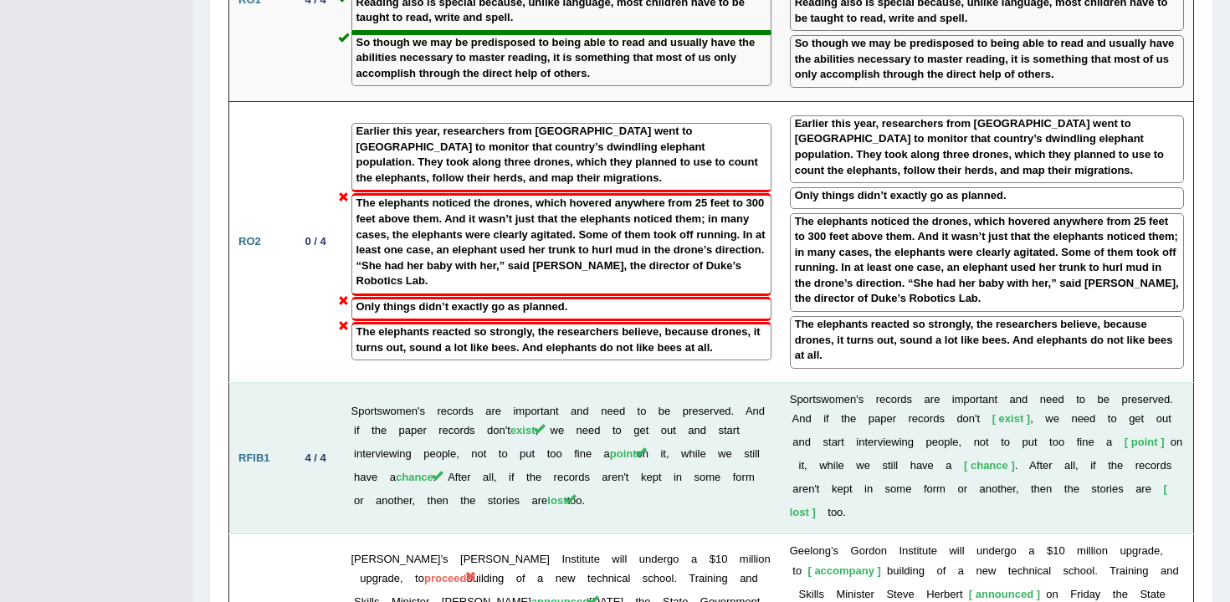
scroll to position [2162, 0]
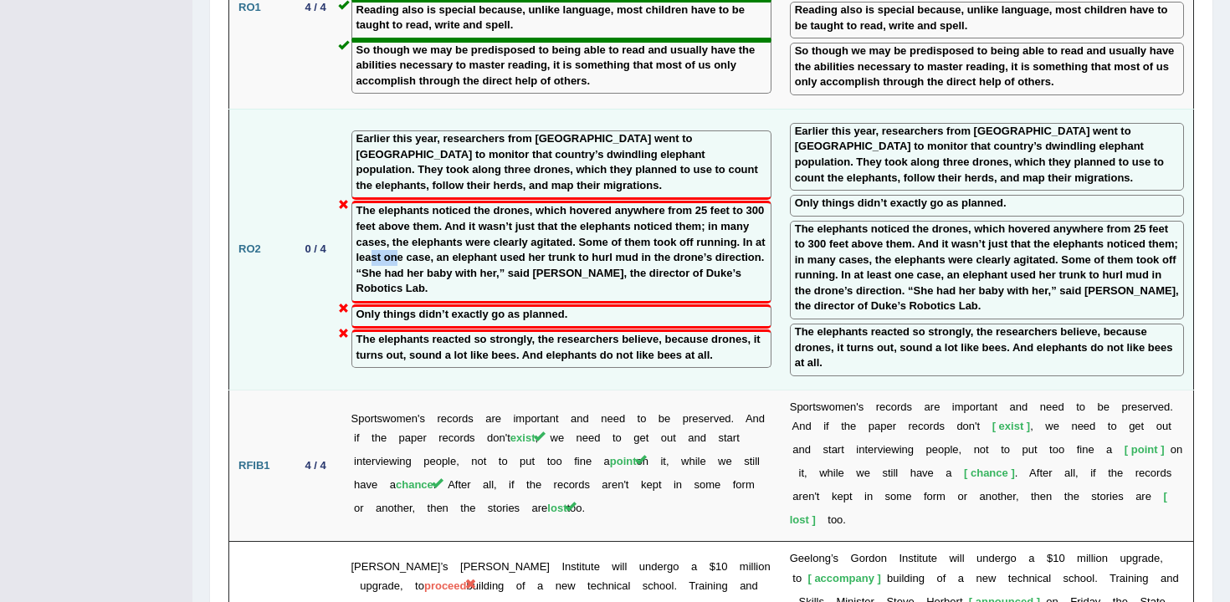
drag, startPoint x: 446, startPoint y: 208, endPoint x: 471, endPoint y: 219, distance: 27.3
click at [471, 219] on label "The elephants noticed the drones, which hovered anywhere from 25 feet to 300 fe…" at bounding box center [561, 249] width 410 height 93
click at [474, 231] on label "The elephants noticed the drones, which hovered anywhere from 25 feet to 300 fe…" at bounding box center [561, 249] width 410 height 93
click at [617, 240] on label "The elephants noticed the drones, which hovered anywhere from 25 feet to 300 fe…" at bounding box center [561, 249] width 410 height 93
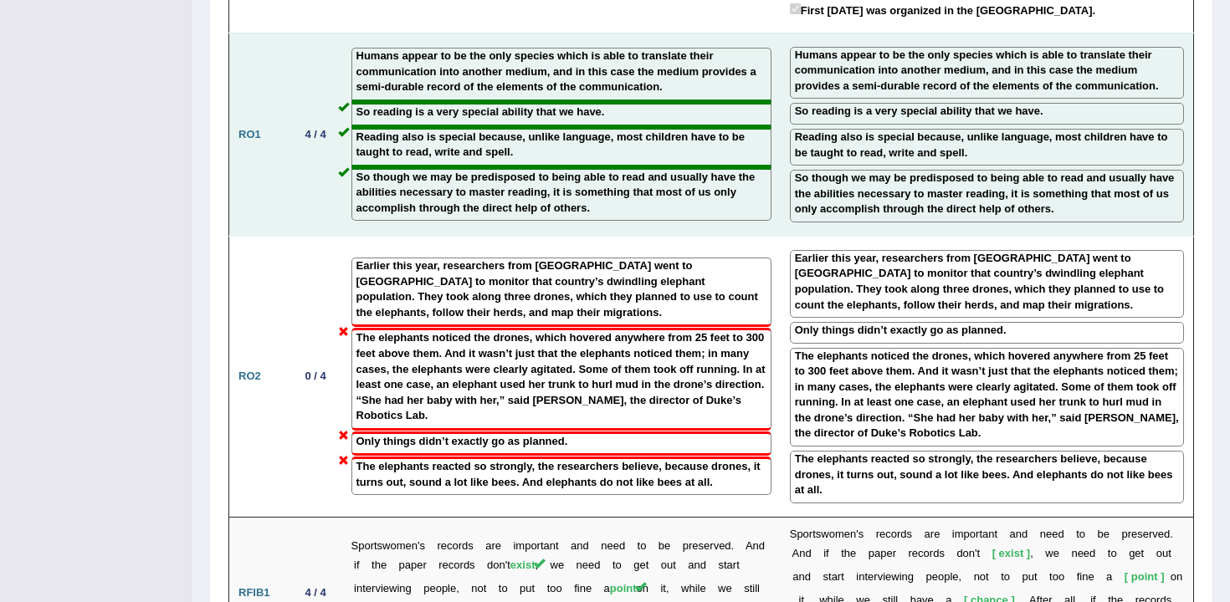
scroll to position [2049, 0]
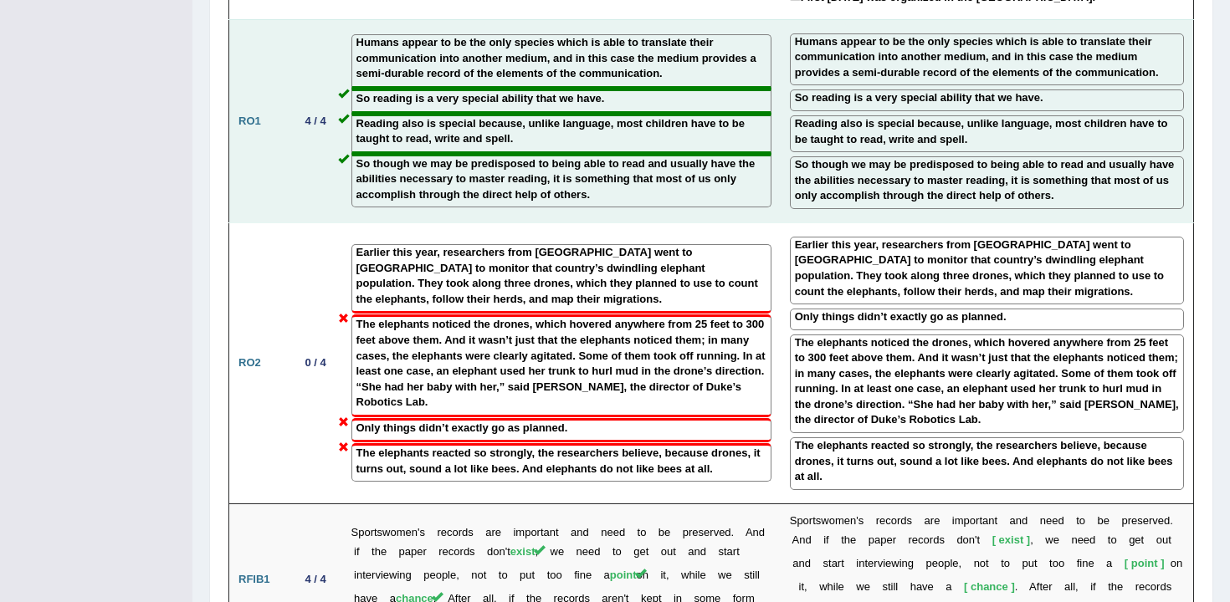
drag, startPoint x: 318, startPoint y: 77, endPoint x: 302, endPoint y: 77, distance: 15.9
click at [304, 112] on div "4 / 4" at bounding box center [316, 121] width 34 height 18
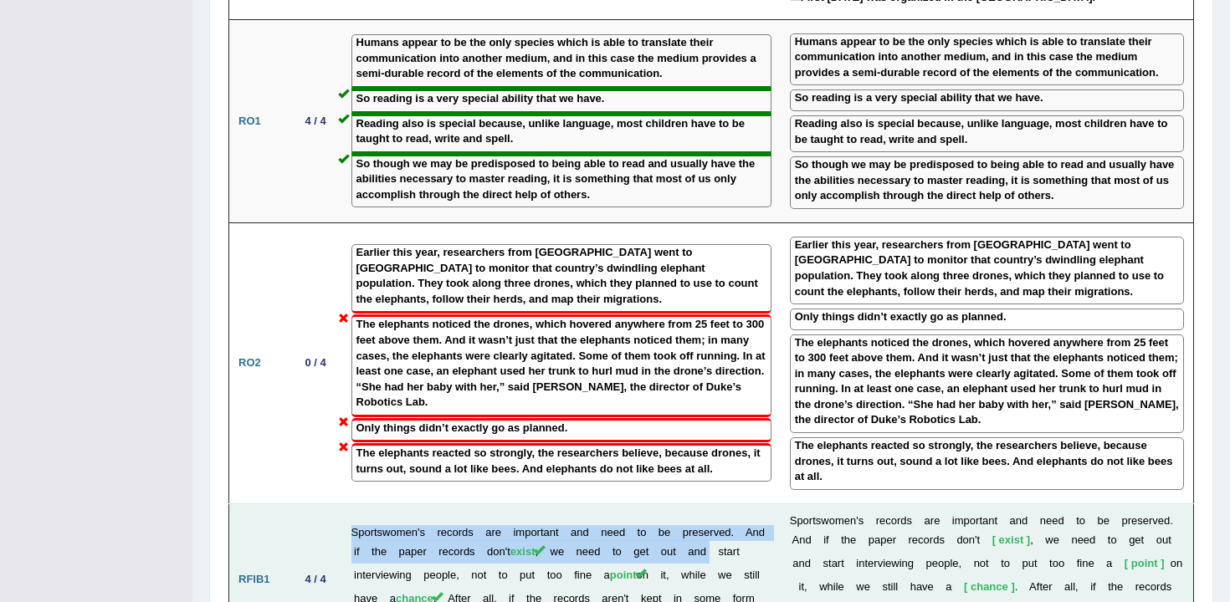
click at [340, 517] on tr "RFIB1 4 / 4 Sportswomen's records are important and need to be preserved. And i…" at bounding box center [711, 580] width 964 height 152
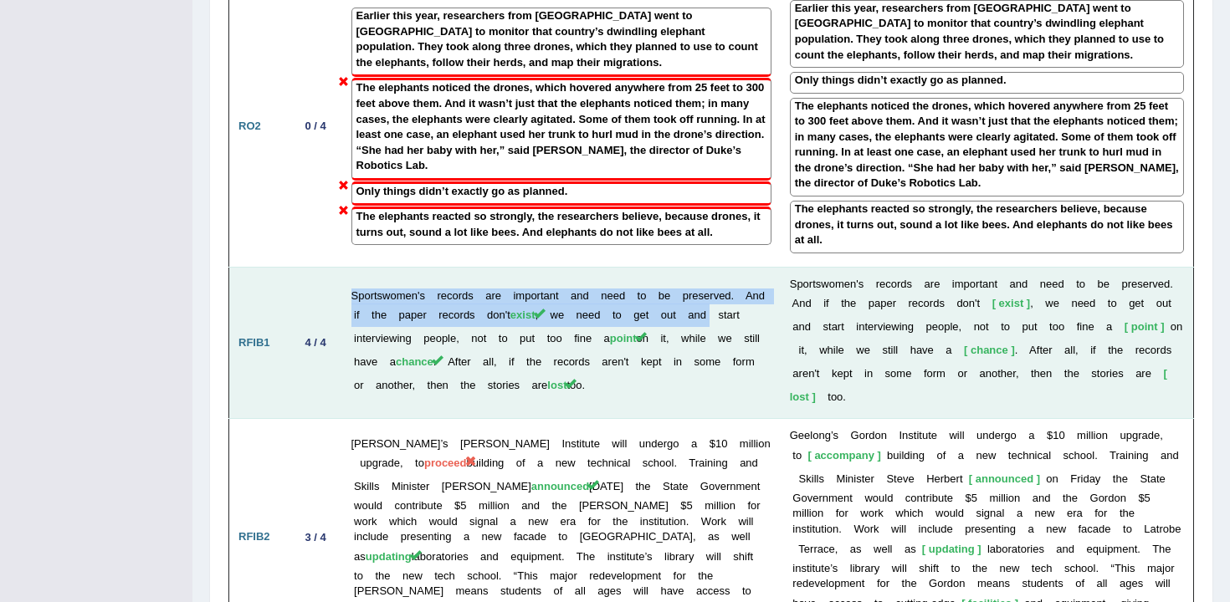
scroll to position [2304, 0]
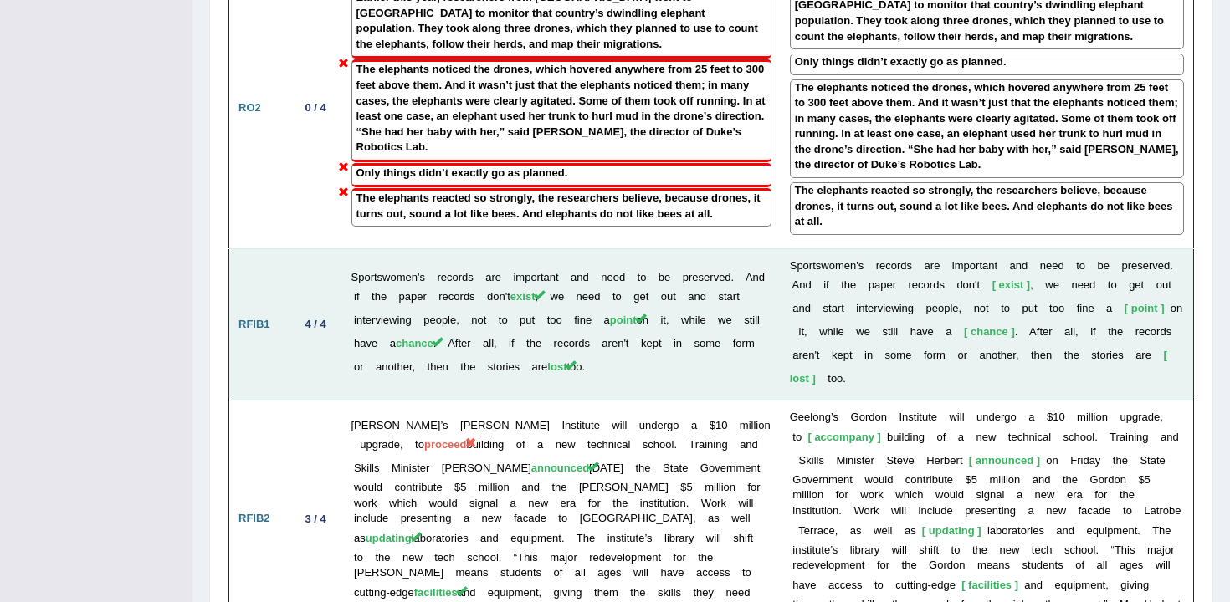
click at [340, 516] on td "3 / 4" at bounding box center [315, 520] width 53 height 238
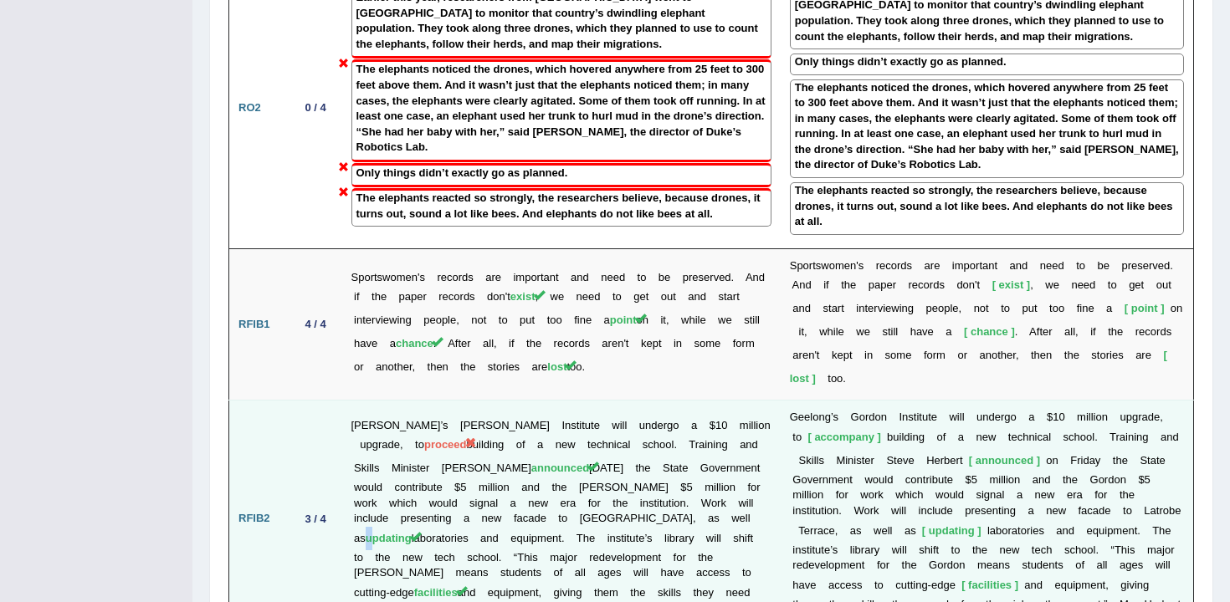
drag, startPoint x: 363, startPoint y: 474, endPoint x: 350, endPoint y: 473, distance: 12.6
click at [350, 473] on td "Geelong’s Gordon Institute will undergo a $10 million upgrade, to proceed build…" at bounding box center [561, 520] width 438 height 238
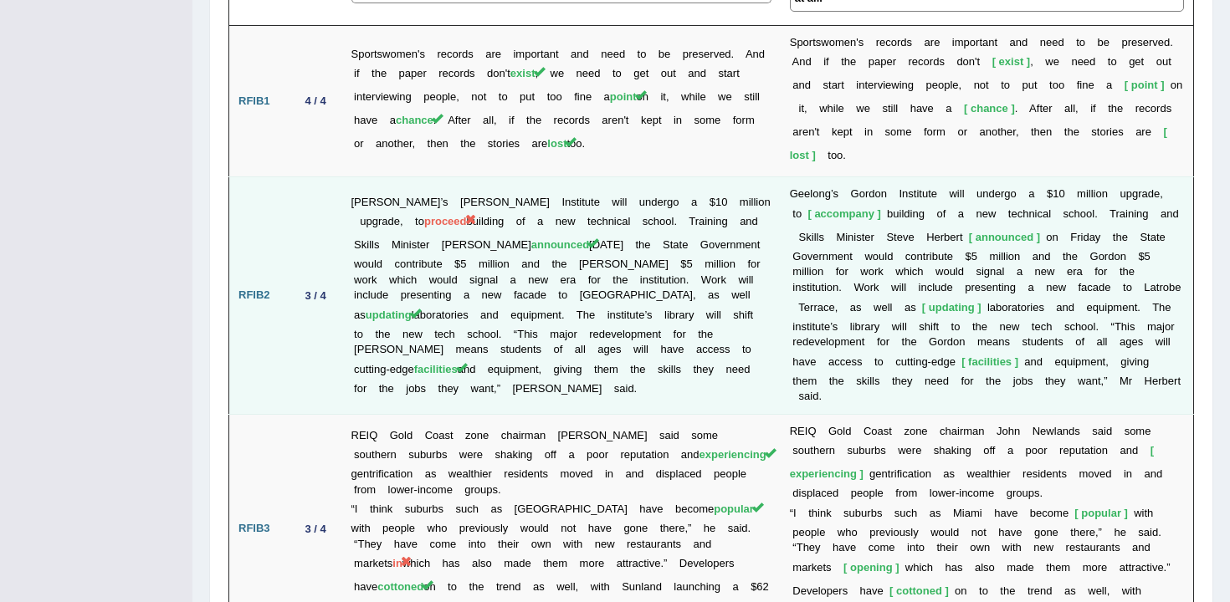
click at [350, 473] on td "REIQ Gold Coast zone chairman John Newlands said some southern suburbs were sha…" at bounding box center [561, 528] width 438 height 229
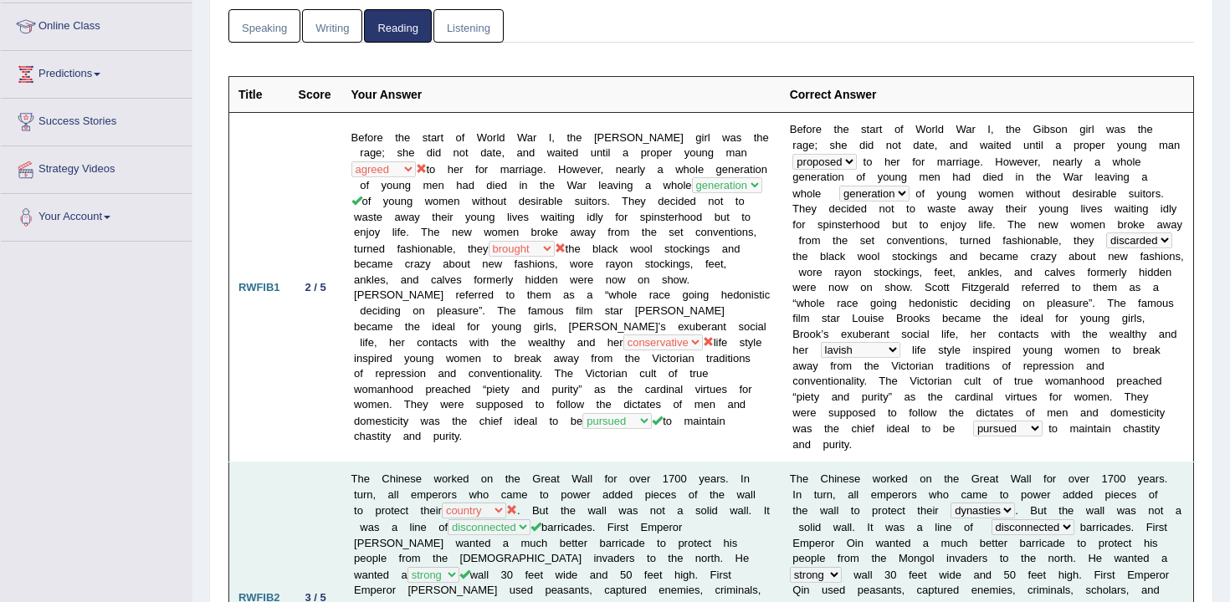
scroll to position [0, 0]
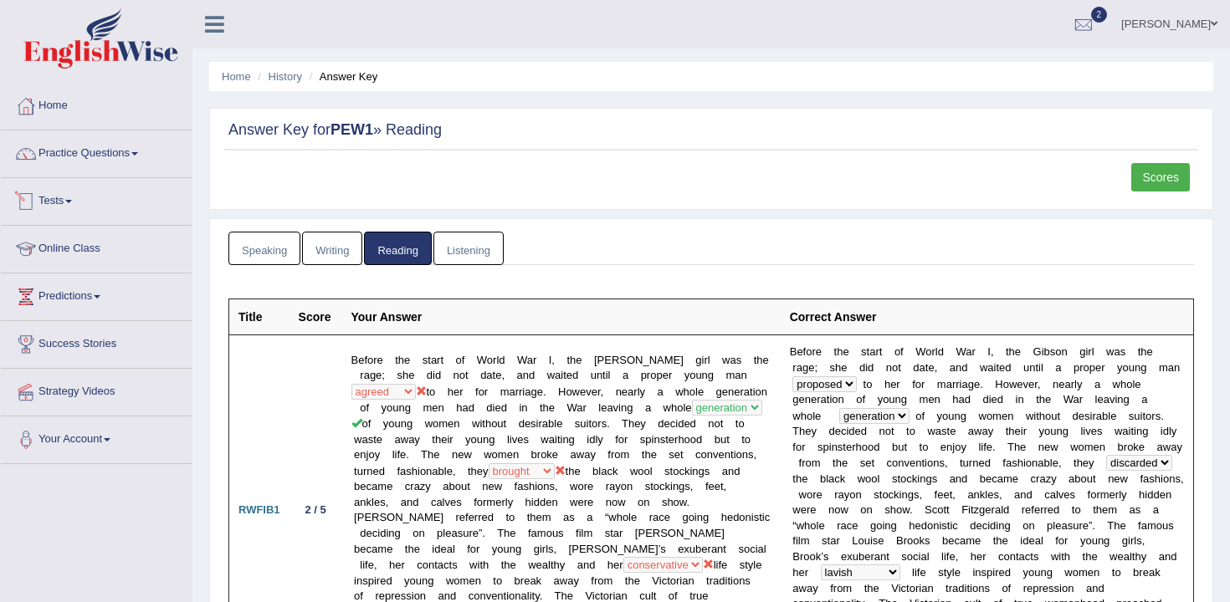
click at [82, 212] on link "Tests" at bounding box center [96, 199] width 191 height 42
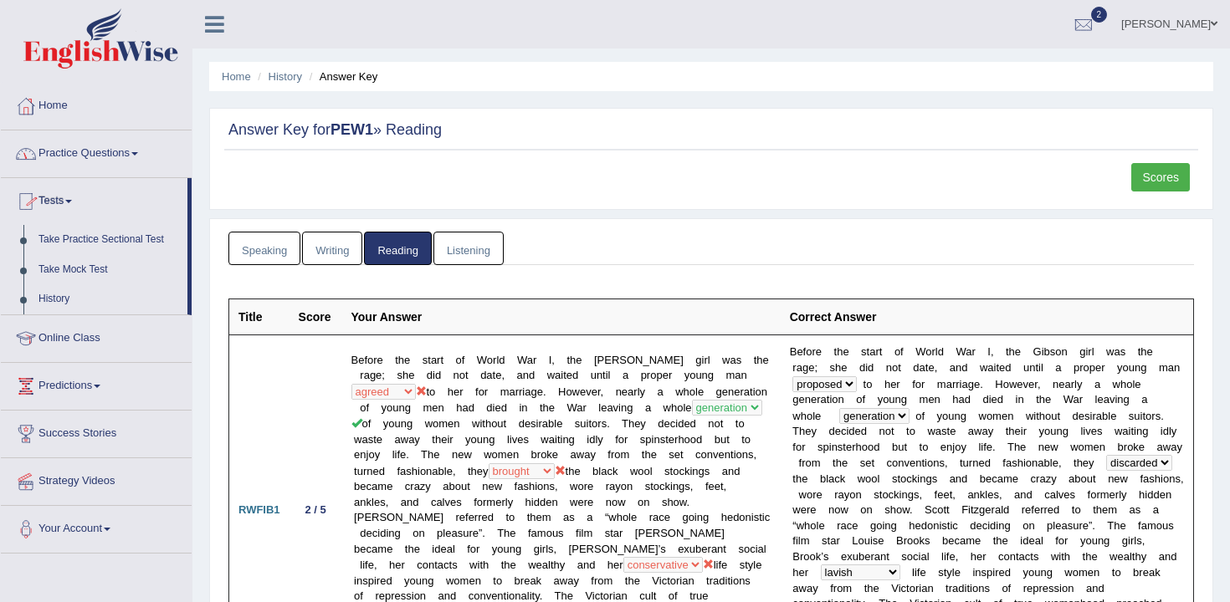
click at [84, 161] on link "Practice Questions" at bounding box center [96, 151] width 191 height 42
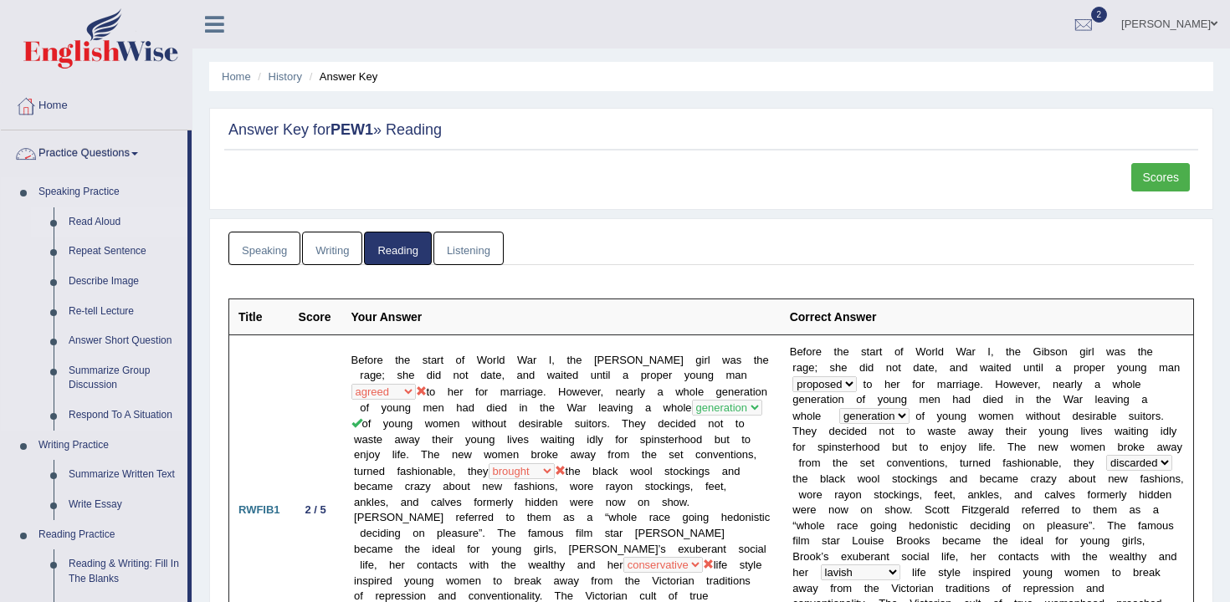
click at [120, 230] on link "Read Aloud" at bounding box center [124, 222] width 126 height 30
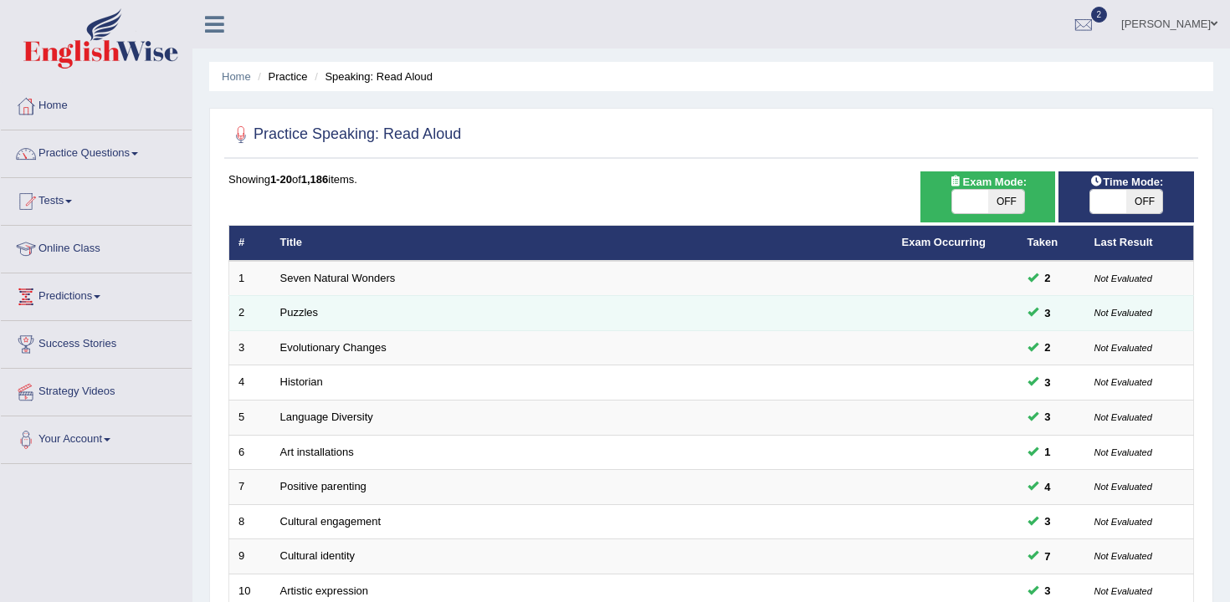
scroll to position [505, 0]
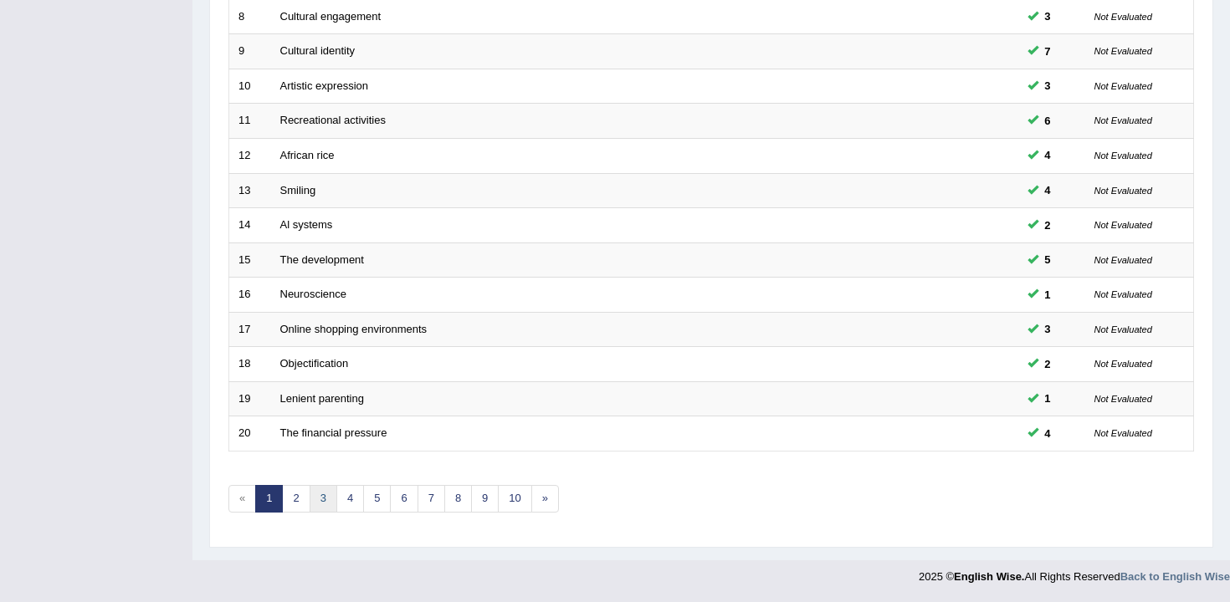
click at [316, 509] on link "3" at bounding box center [323, 499] width 28 height 28
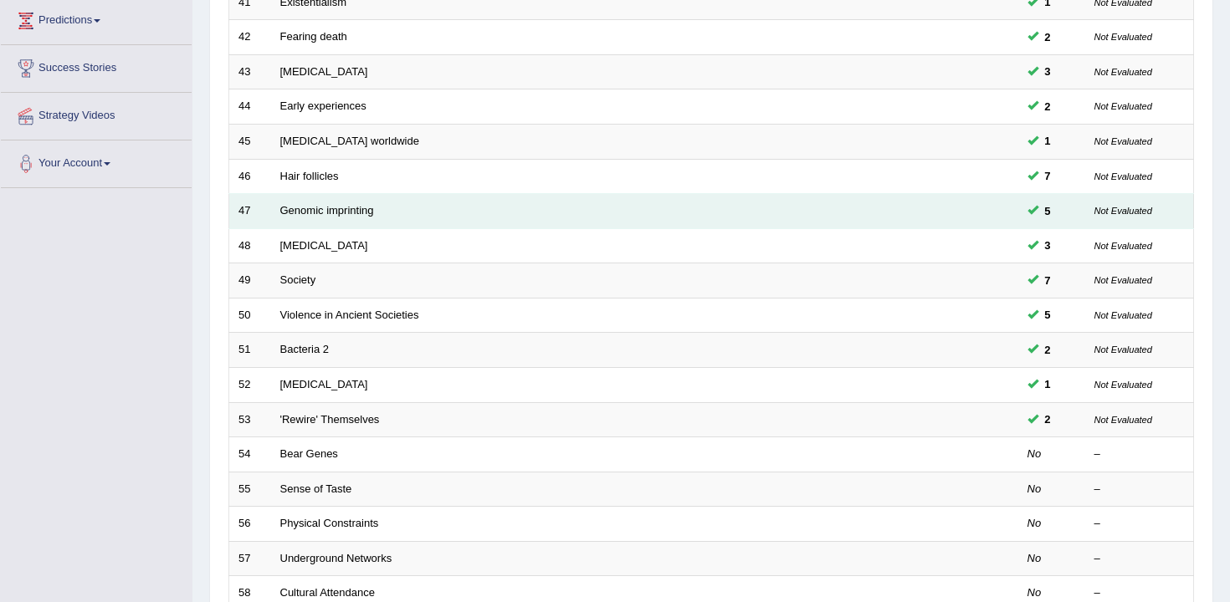
scroll to position [505, 0]
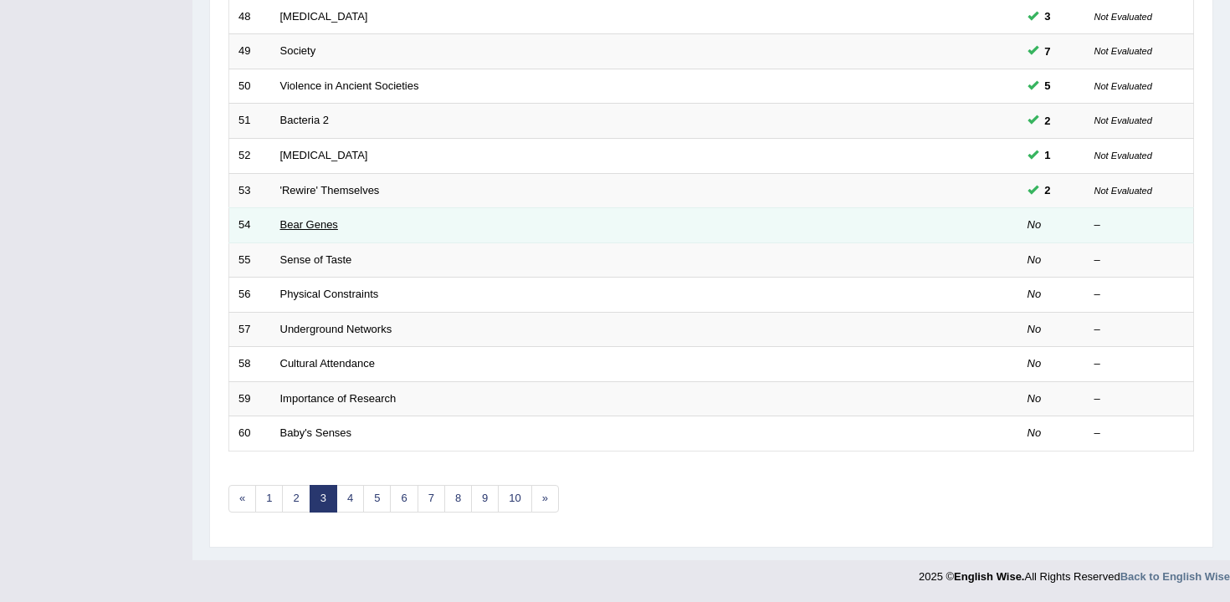
click at [316, 226] on link "Bear Genes" at bounding box center [309, 224] width 58 height 13
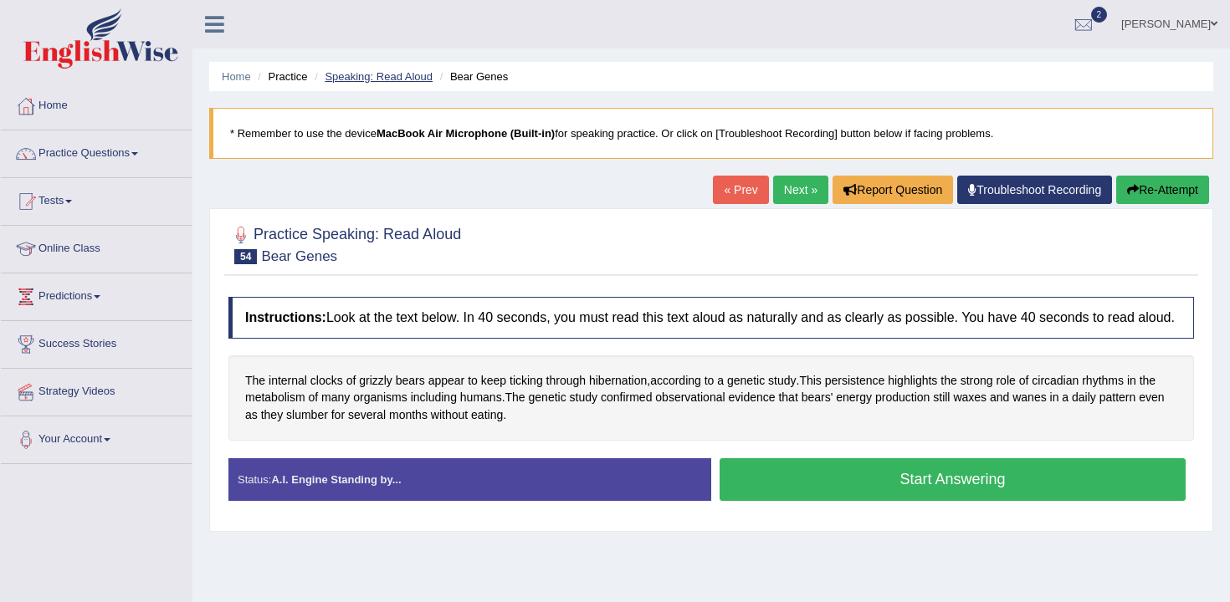
click at [376, 80] on link "Speaking: Read Aloud" at bounding box center [379, 76] width 108 height 13
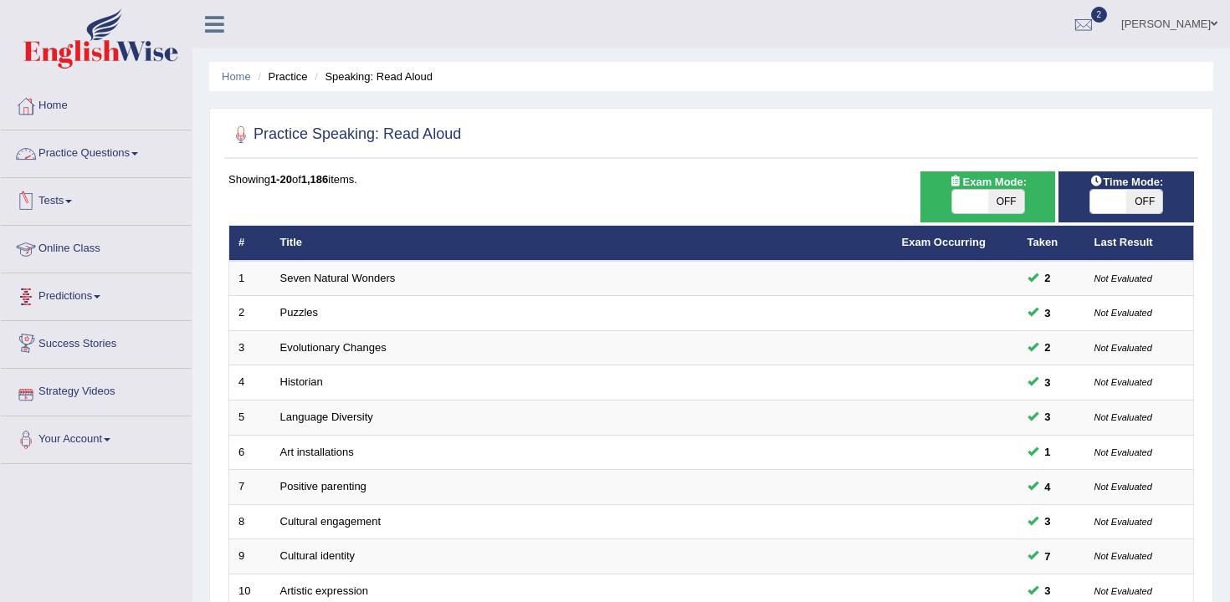
click at [139, 162] on link "Practice Questions" at bounding box center [96, 151] width 191 height 42
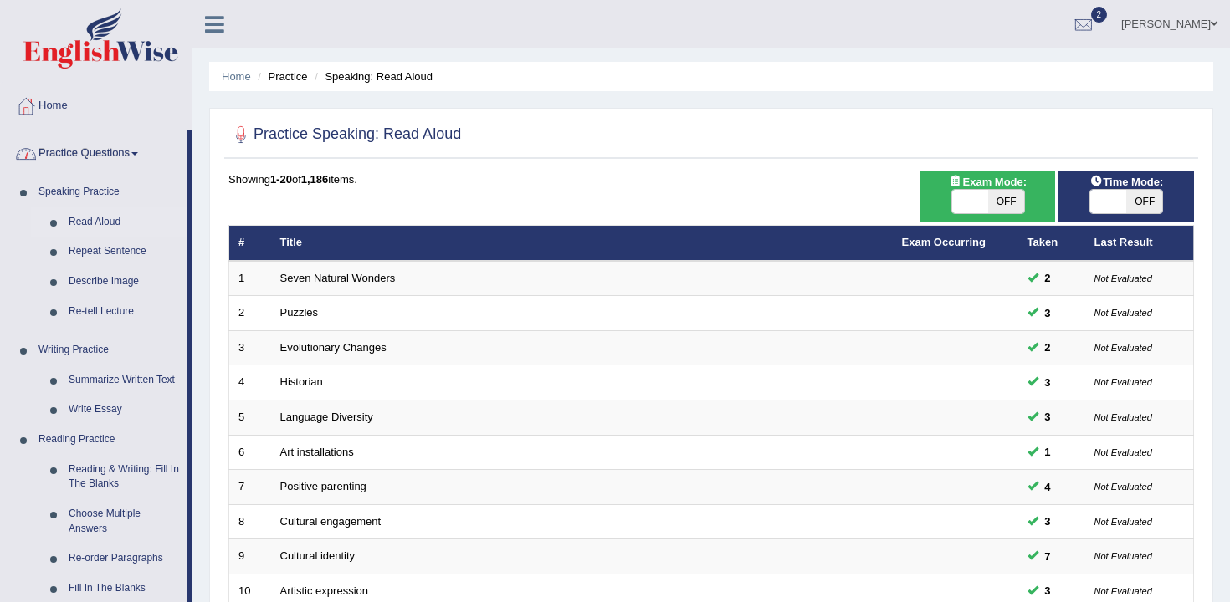
click at [129, 151] on link "Practice Questions" at bounding box center [94, 151] width 187 height 42
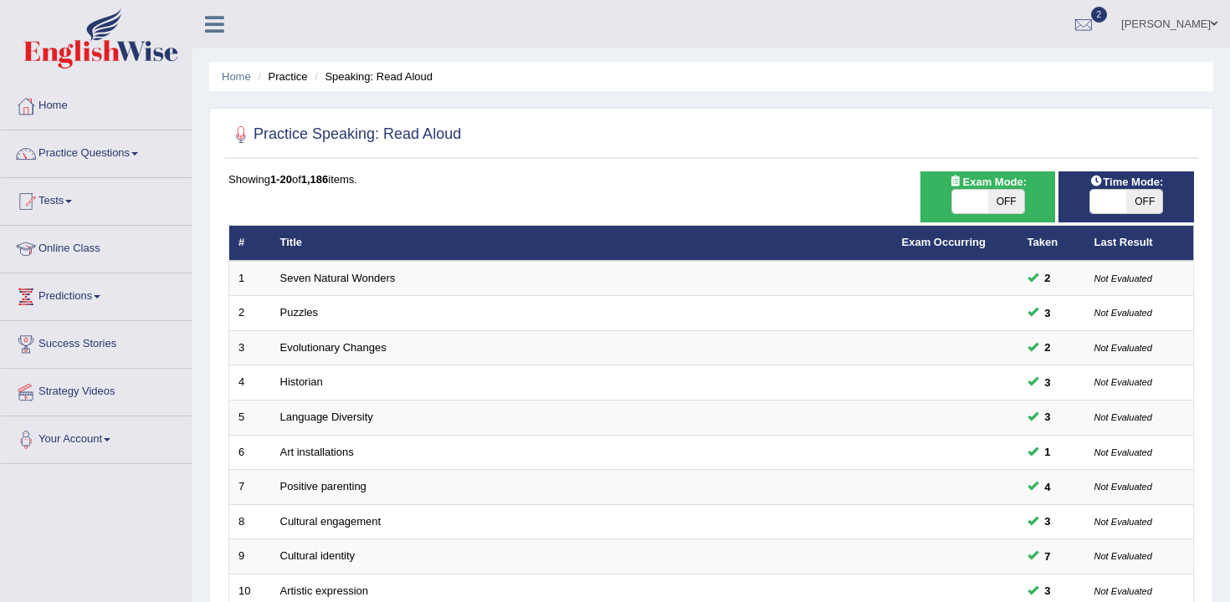
click at [69, 203] on link "Tests" at bounding box center [96, 199] width 191 height 42
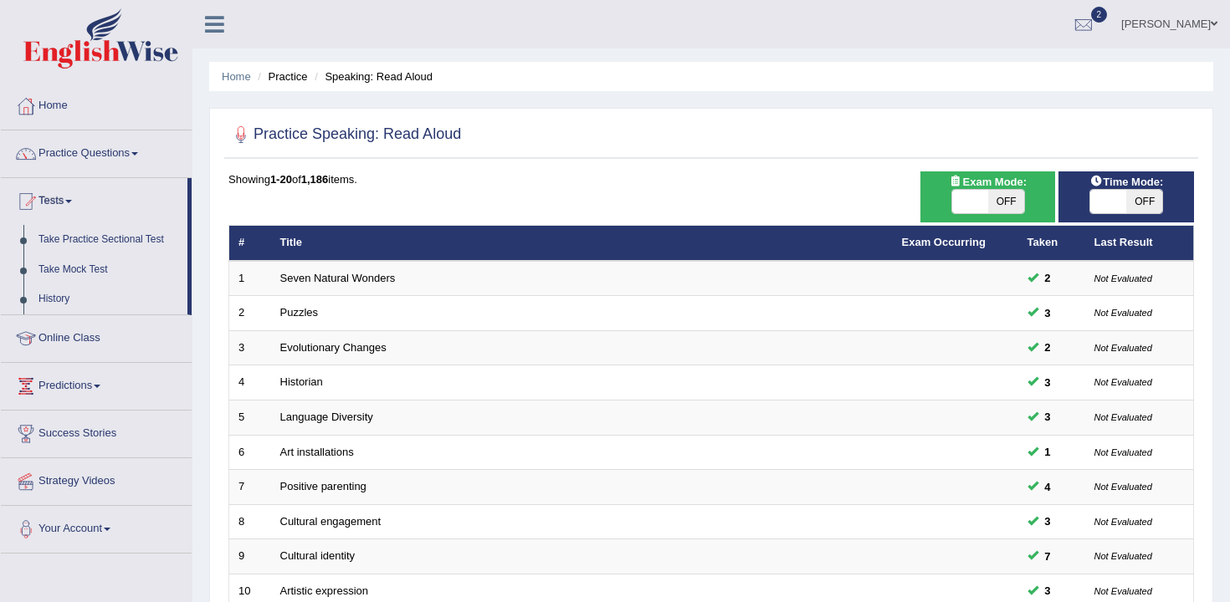
click at [74, 203] on link "Tests" at bounding box center [94, 199] width 187 height 42
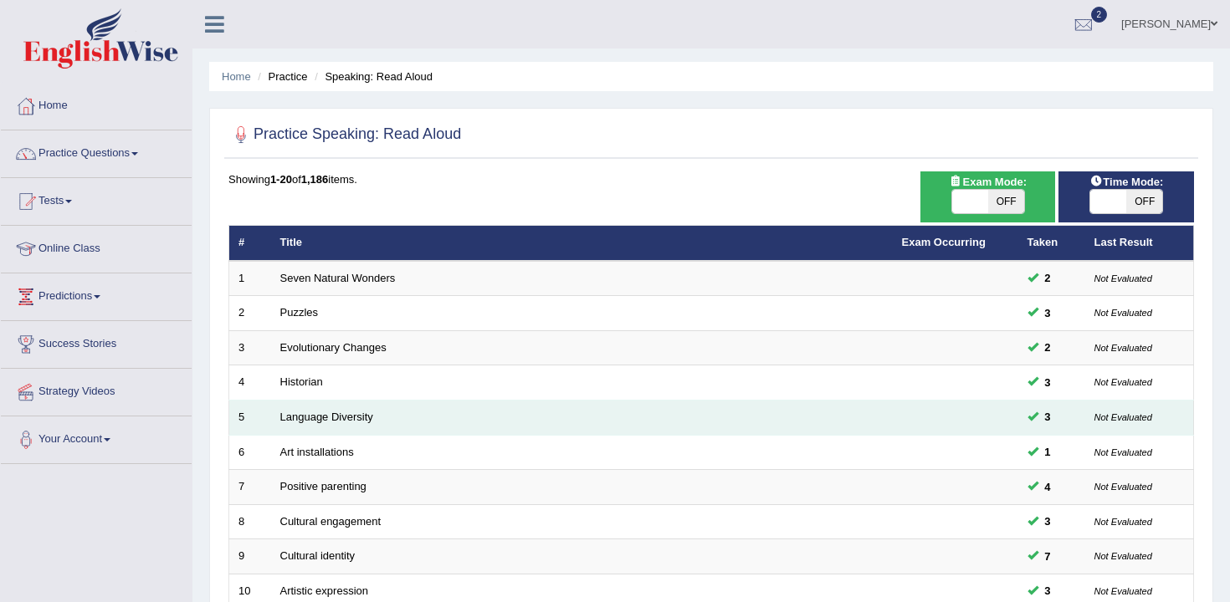
scroll to position [505, 0]
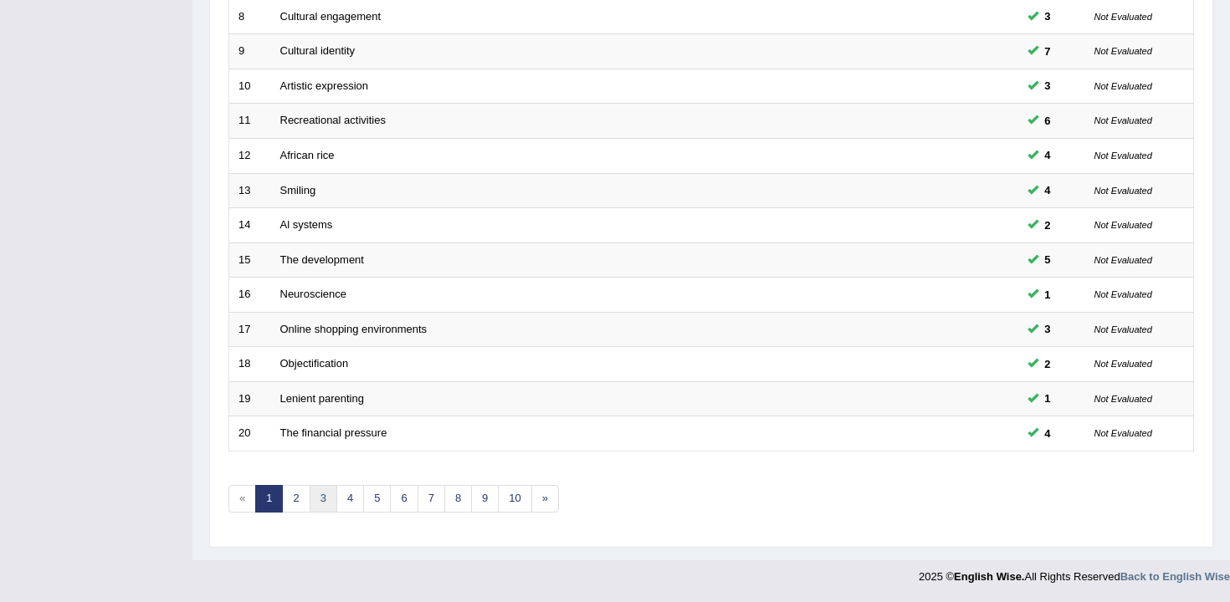
click at [334, 488] on link "3" at bounding box center [323, 499] width 28 height 28
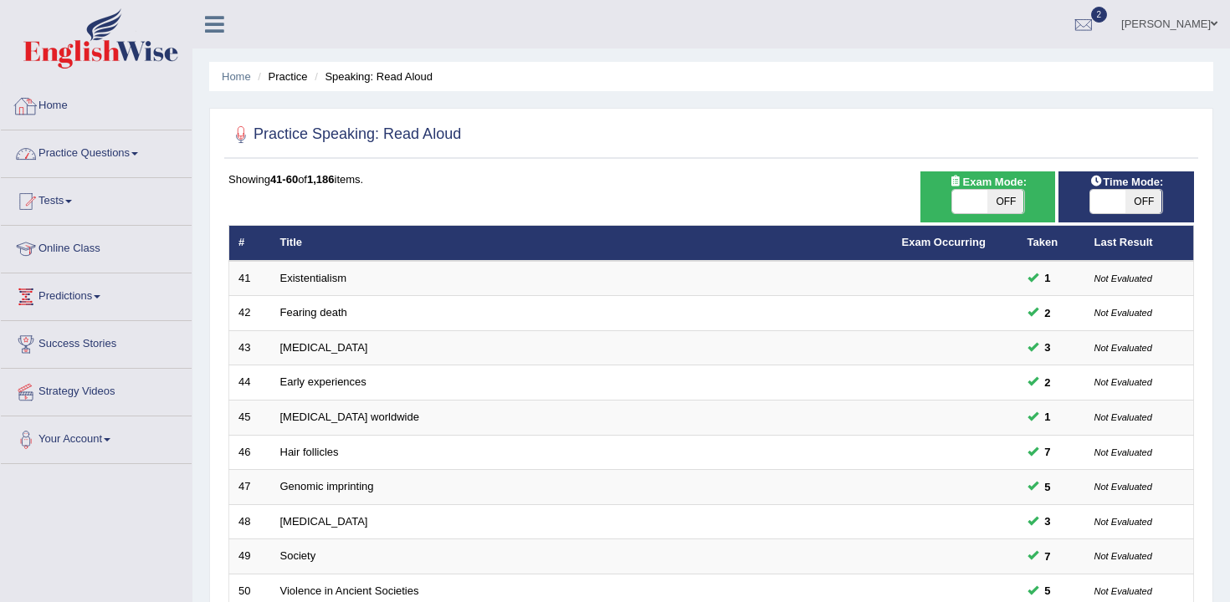
click at [128, 150] on link "Practice Questions" at bounding box center [96, 151] width 191 height 42
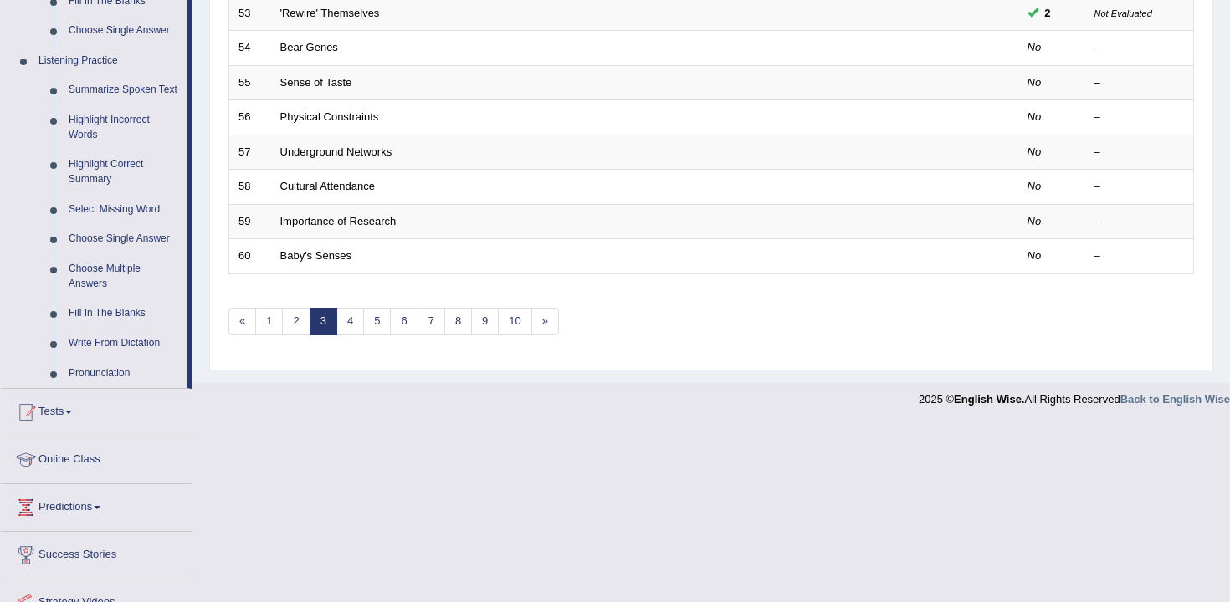
click at [115, 430] on link "Tests" at bounding box center [96, 410] width 191 height 42
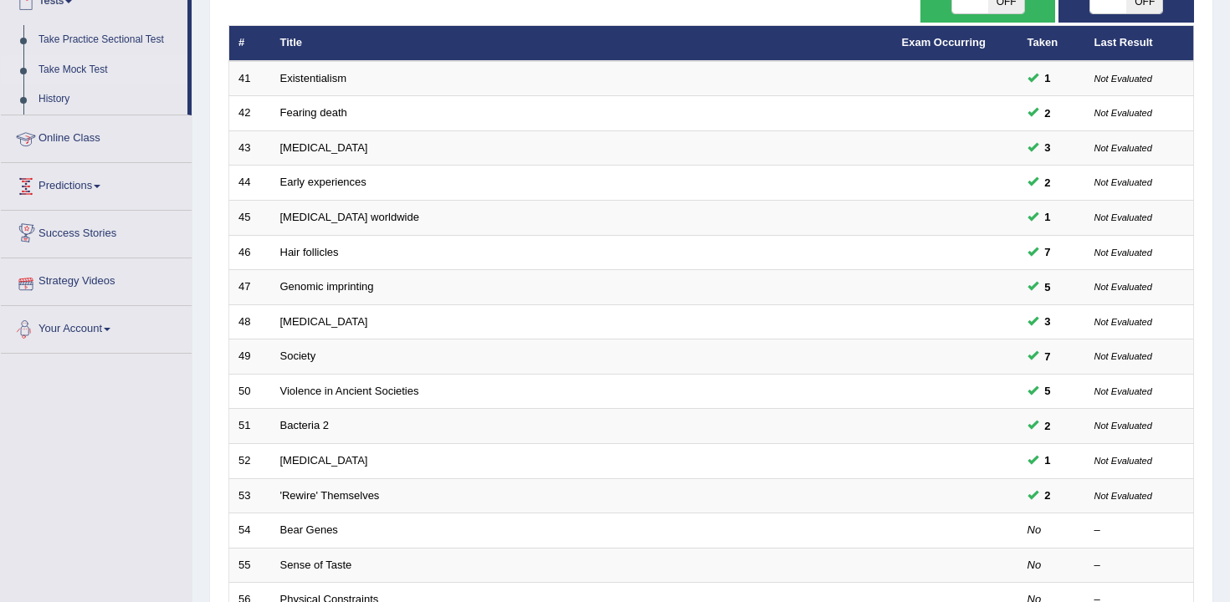
scroll to position [197, 0]
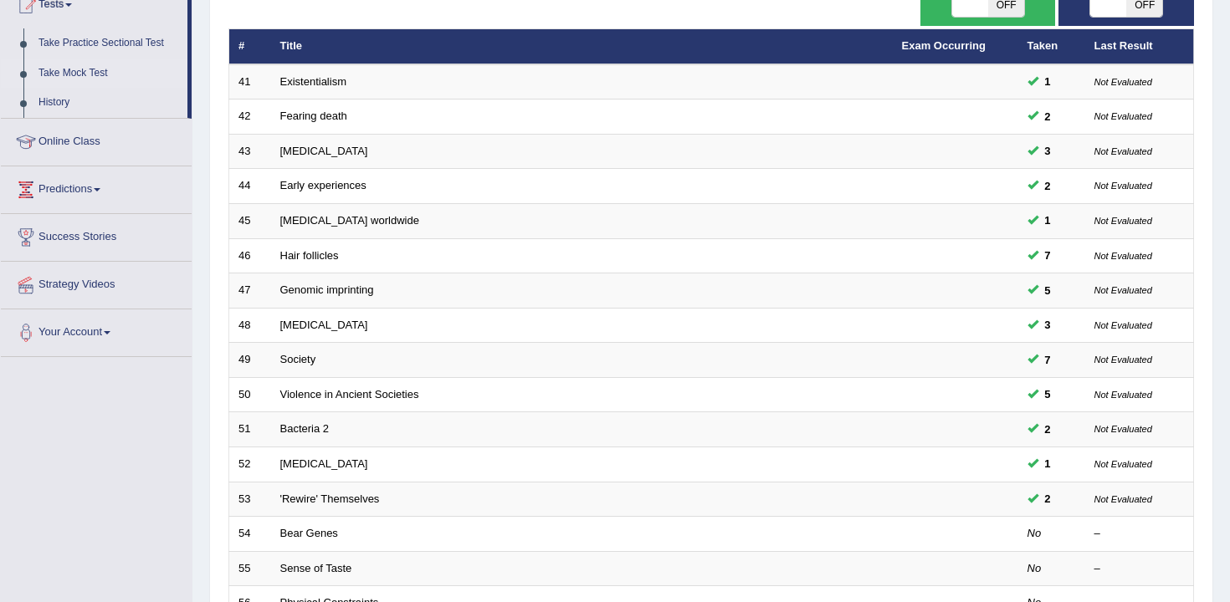
click at [97, 70] on link "Take Mock Test" at bounding box center [109, 74] width 156 height 30
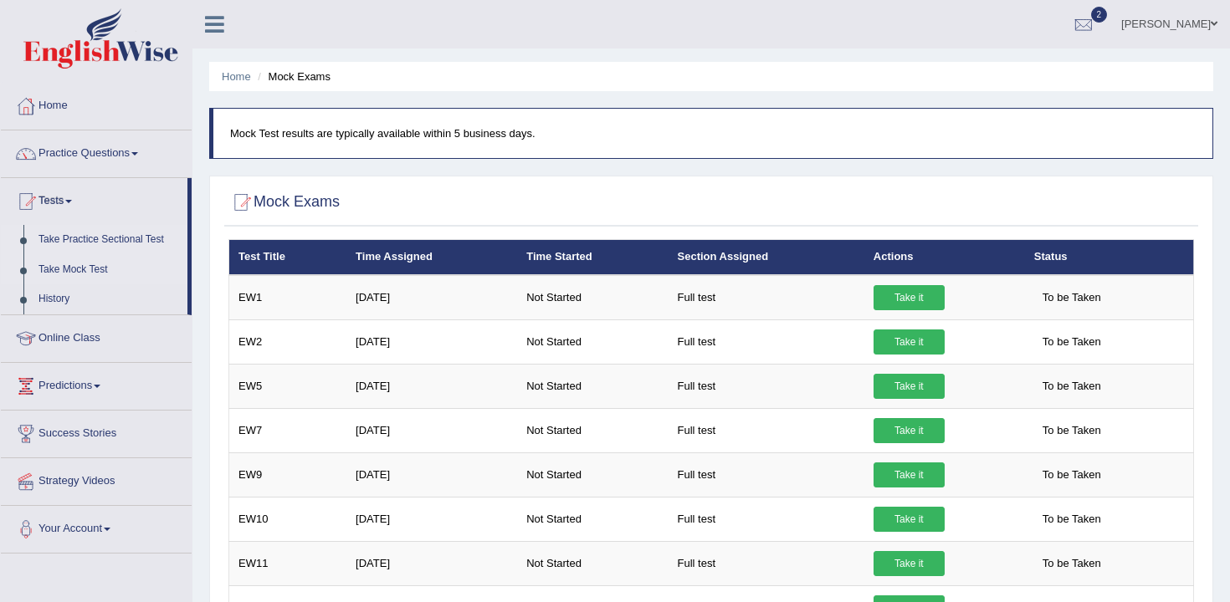
click at [163, 232] on link "Take Practice Sectional Test" at bounding box center [109, 240] width 156 height 30
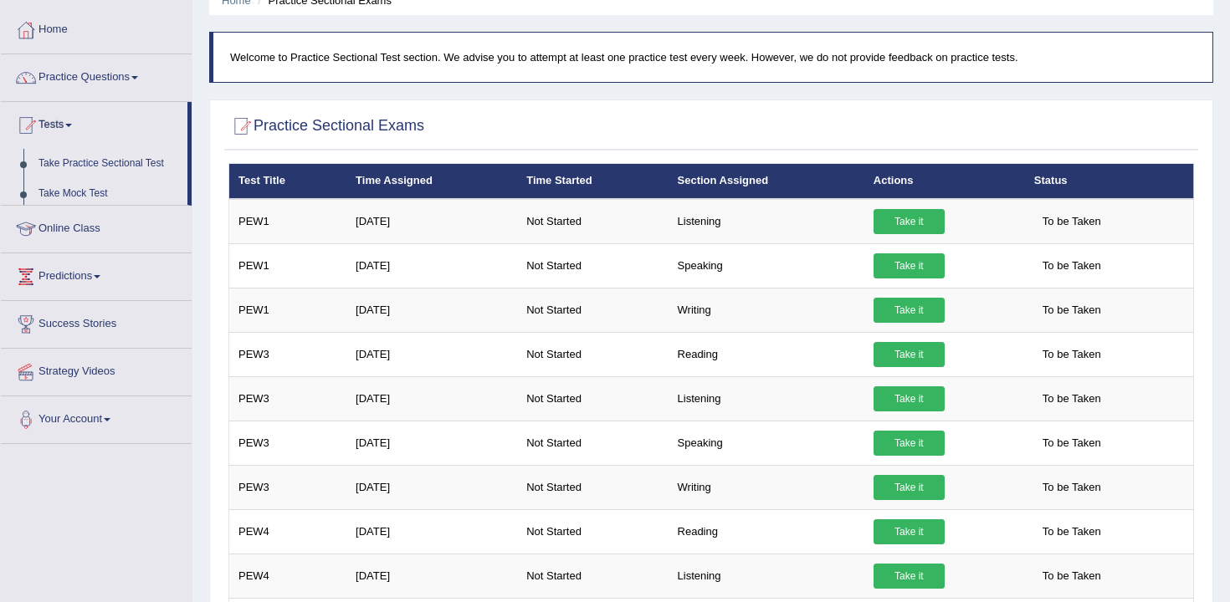
scroll to position [110, 0]
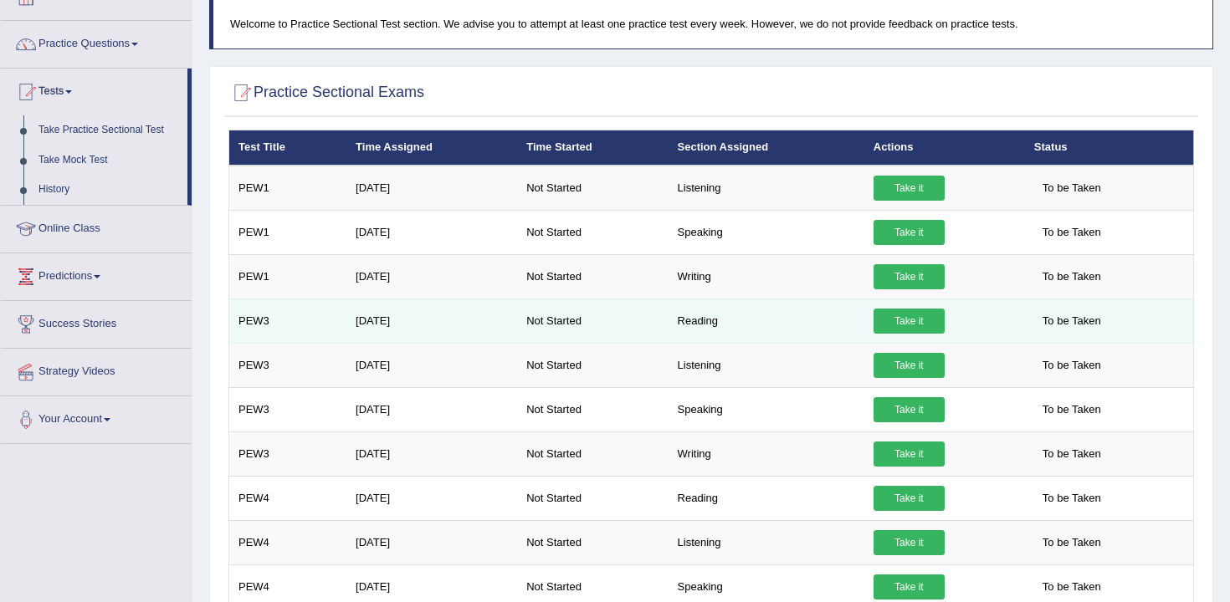
click at [890, 325] on link "Take it" at bounding box center [908, 321] width 71 height 25
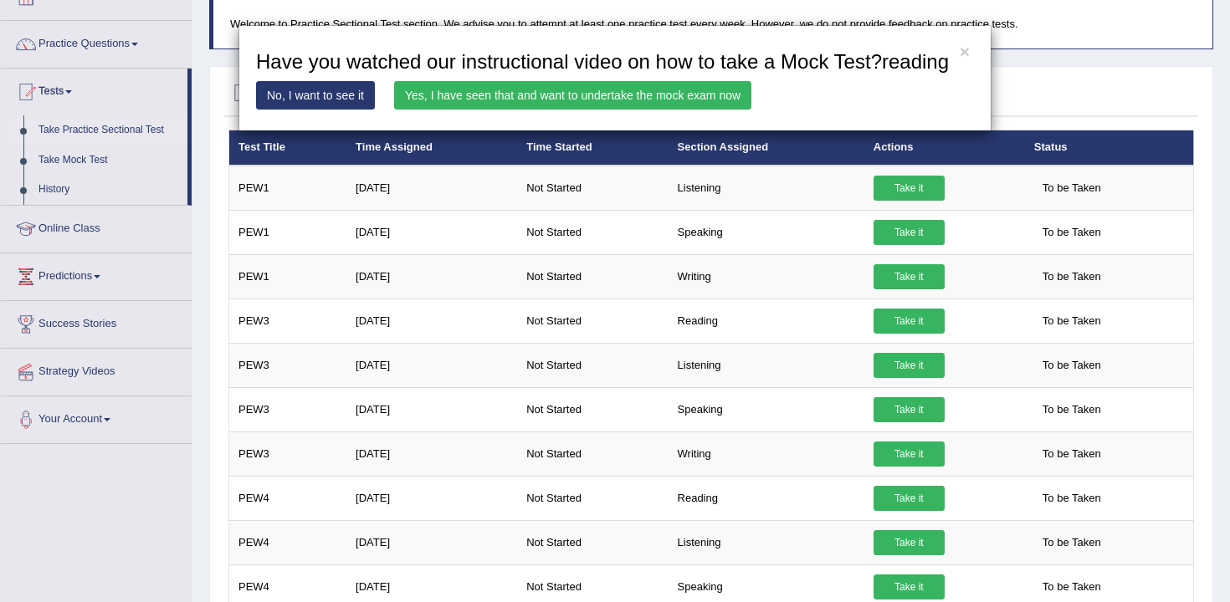
click at [462, 108] on link "Yes, I have seen that and want to undertake the mock exam now" at bounding box center [572, 95] width 357 height 28
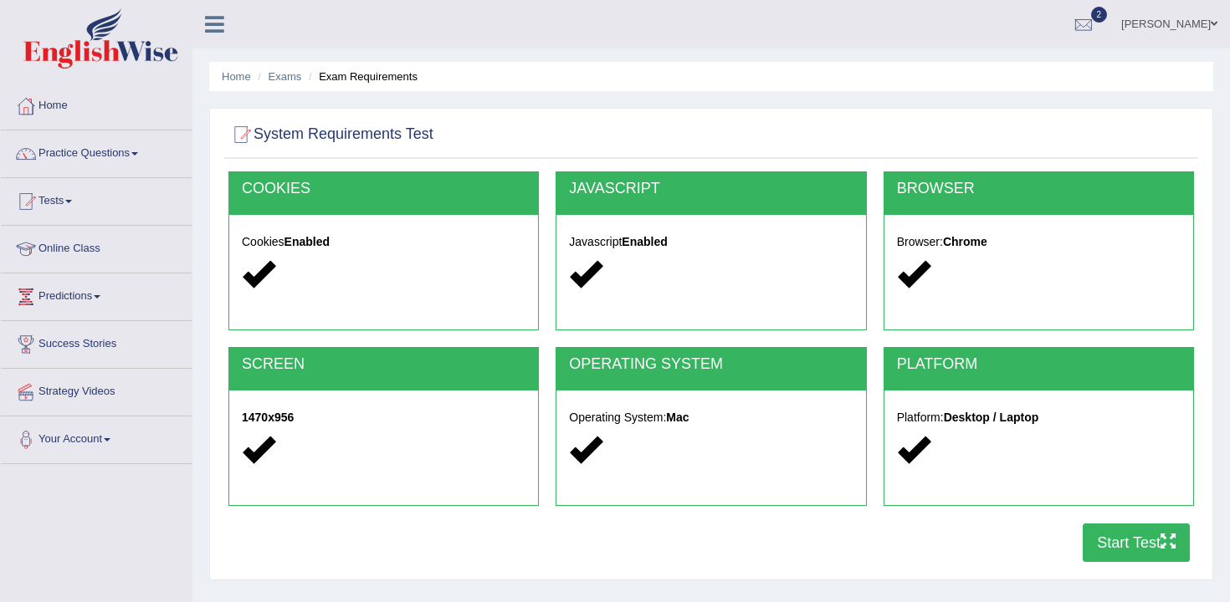
click at [1138, 541] on button "Start Test" at bounding box center [1135, 543] width 107 height 38
